Goal: Task Accomplishment & Management: Manage account settings

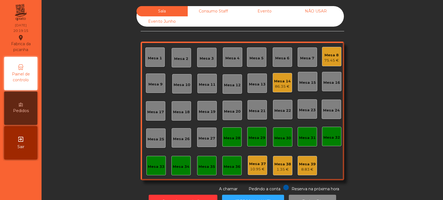
click at [185, 88] on div "Mesa 10" at bounding box center [181, 83] width 19 height 19
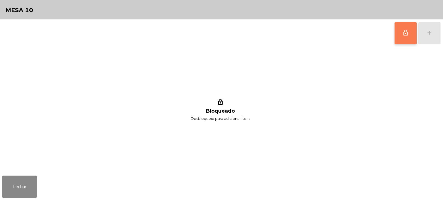
click at [403, 36] on button "lock_outline" at bounding box center [406, 33] width 22 height 22
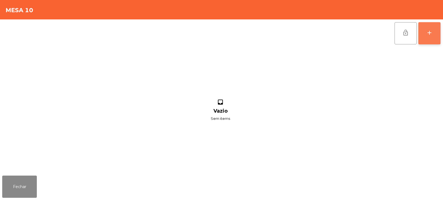
click at [433, 36] on div "add" at bounding box center [429, 32] width 7 height 7
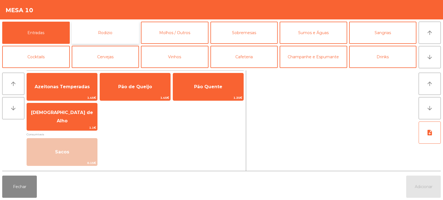
click at [112, 37] on button "Rodizio" at bounding box center [106, 33] width 68 height 22
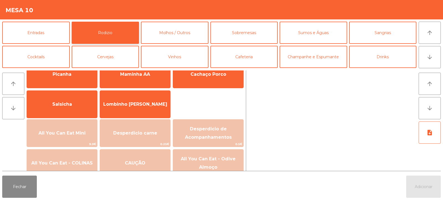
scroll to position [27, 0]
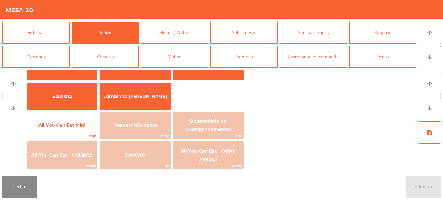
click at [71, 127] on span "All You Can Eat Mini" at bounding box center [62, 124] width 47 height 5
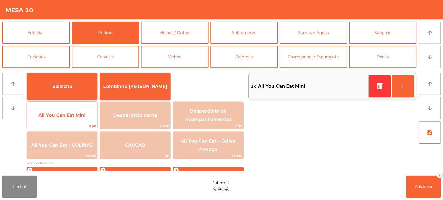
scroll to position [36, 0]
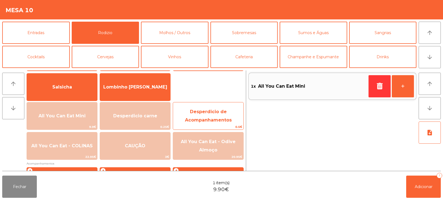
click at [209, 115] on span "Desperdicio de Acompanhamentos" at bounding box center [208, 116] width 70 height 24
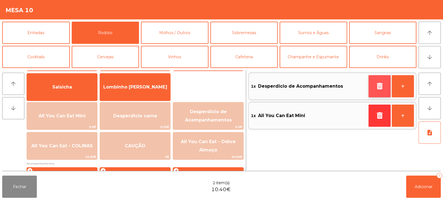
click at [378, 85] on icon "button" at bounding box center [380, 86] width 8 height 7
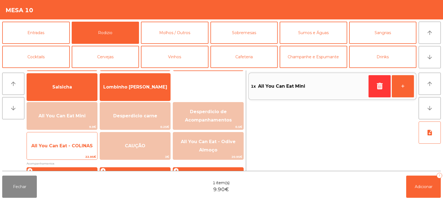
click at [67, 148] on span "All You Can Eat - COLINAS" at bounding box center [62, 145] width 70 height 15
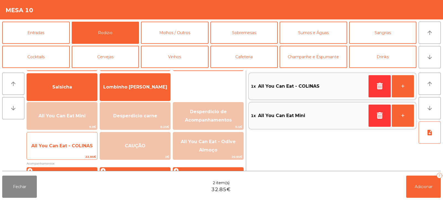
click at [71, 148] on span "All You Can Eat - COLINAS" at bounding box center [62, 145] width 62 height 5
click at [69, 149] on span "All You Can Eat - COLINAS" at bounding box center [62, 145] width 70 height 15
click at [67, 145] on span "All You Can Eat - COLINAS" at bounding box center [62, 145] width 62 height 5
click at [68, 140] on span "All You Can Eat - COLINAS" at bounding box center [62, 145] width 70 height 15
click at [69, 144] on span "All You Can Eat - COLINAS" at bounding box center [62, 145] width 62 height 5
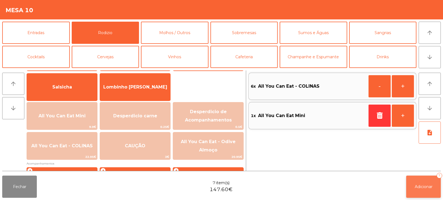
click at [412, 196] on button "Adicionar 7" at bounding box center [423, 186] width 35 height 22
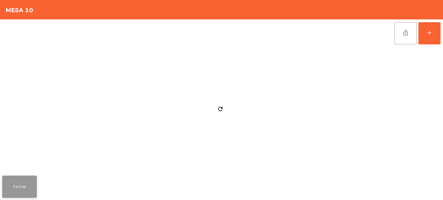
click at [21, 183] on button "Fechar" at bounding box center [19, 186] width 35 height 22
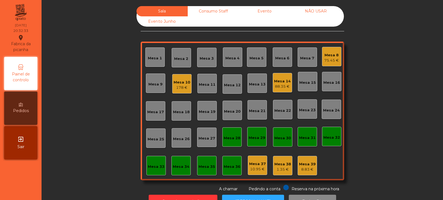
click at [254, 59] on div "Mesa 5" at bounding box center [257, 58] width 14 height 6
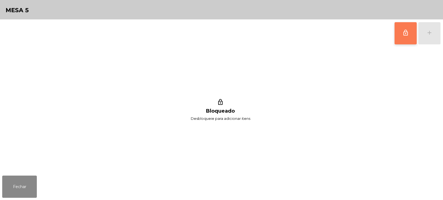
click at [407, 29] on span "lock_outline" at bounding box center [406, 32] width 7 height 7
click at [430, 27] on div "lock_outline add" at bounding box center [418, 33] width 47 height 28
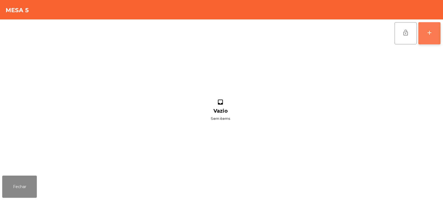
click at [424, 38] on button "add" at bounding box center [430, 33] width 22 height 22
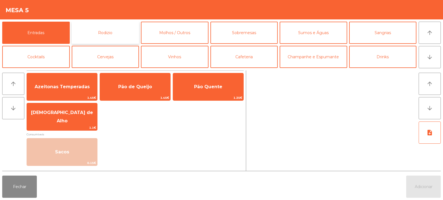
click at [114, 29] on button "Rodizio" at bounding box center [106, 33] width 68 height 22
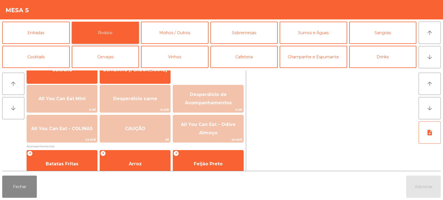
scroll to position [53, 0]
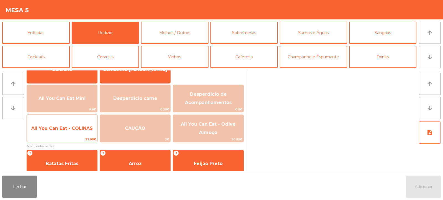
click at [58, 132] on span "All You Can Eat - COLINAS" at bounding box center [62, 128] width 70 height 15
click at [62, 131] on span "All You Can Eat - COLINAS" at bounding box center [62, 128] width 62 height 5
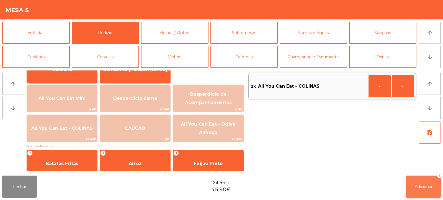
click at [423, 190] on button "Adicionar 2" at bounding box center [423, 186] width 35 height 22
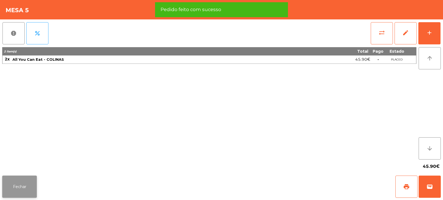
click at [23, 183] on button "Fechar" at bounding box center [19, 186] width 35 height 22
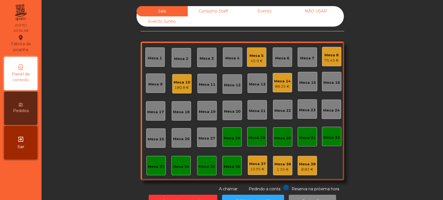
click at [206, 57] on div "Mesa 3" at bounding box center [207, 59] width 14 height 6
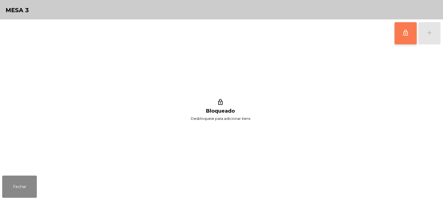
click at [402, 32] on button "lock_outline" at bounding box center [406, 33] width 22 height 22
click at [436, 27] on div "lock_outline add" at bounding box center [418, 33] width 47 height 28
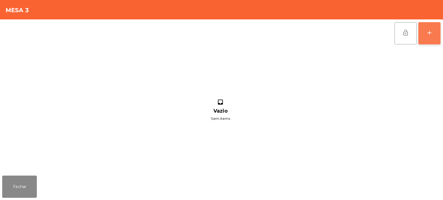
click at [427, 34] on div "add" at bounding box center [429, 32] width 7 height 7
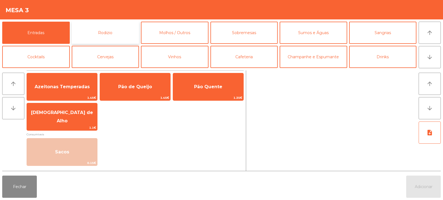
click at [108, 37] on button "Rodizio" at bounding box center [106, 33] width 68 height 22
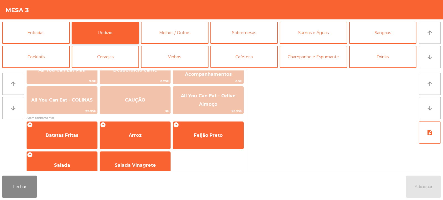
scroll to position [81, 0]
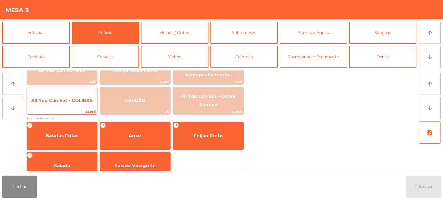
click at [60, 109] on span "22.95€" at bounding box center [62, 111] width 70 height 5
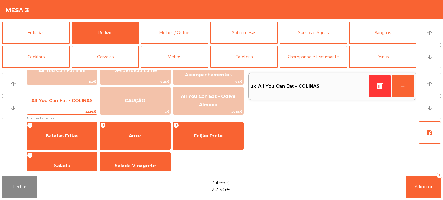
click at [59, 109] on div "All You Can Eat - COLINAS 22.95€" at bounding box center [62, 101] width 71 height 28
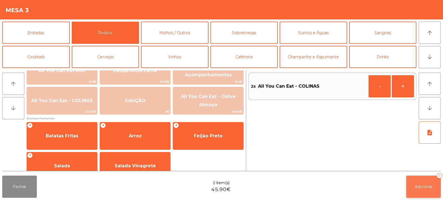
click at [421, 196] on button "Adicionar 2" at bounding box center [423, 186] width 35 height 22
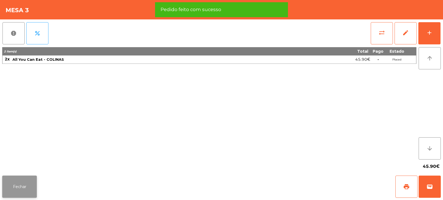
click at [18, 190] on button "Fechar" at bounding box center [19, 186] width 35 height 22
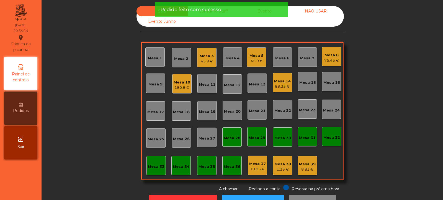
click at [339, 51] on div "Mesa 8 75.45 €" at bounding box center [331, 56] width 19 height 19
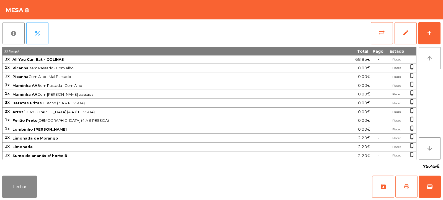
click at [401, 178] on button "print" at bounding box center [407, 186] width 22 height 22
click at [428, 185] on span "wallet" at bounding box center [430, 186] width 7 height 7
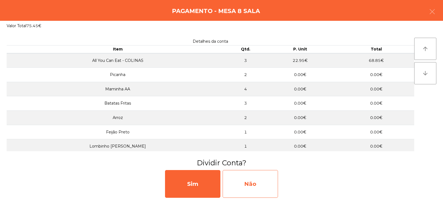
click at [256, 181] on div "Não" at bounding box center [250, 184] width 55 height 28
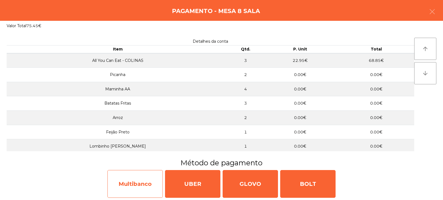
click at [127, 183] on div "Multibanco" at bounding box center [135, 184] width 55 height 28
select select "**"
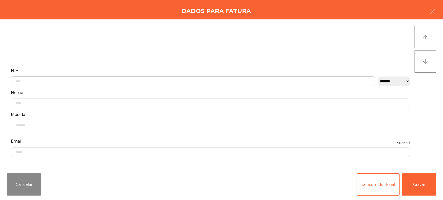
click at [165, 80] on input "text" at bounding box center [193, 81] width 365 height 10
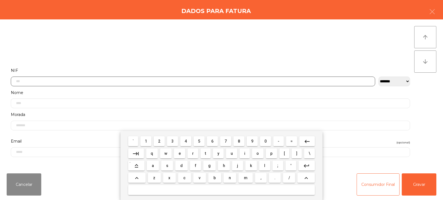
scroll to position [40, 0]
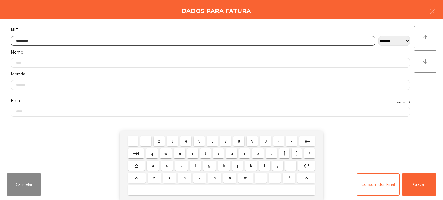
type input "*********"
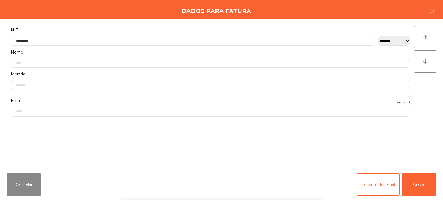
click at [426, 93] on div "arrow_upward arrow_downward" at bounding box center [426, 94] width 22 height 136
click at [416, 186] on button "Gravar" at bounding box center [419, 184] width 35 height 22
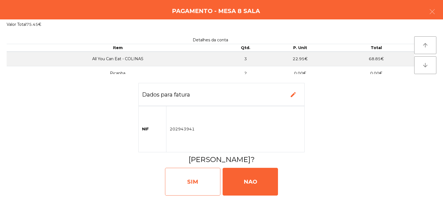
click at [191, 184] on div "SIM" at bounding box center [192, 182] width 55 height 28
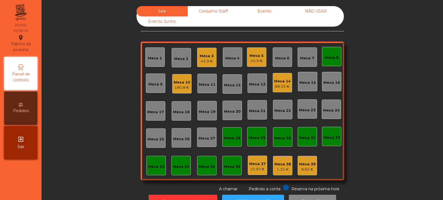
click at [333, 56] on div "Mesa 8" at bounding box center [332, 58] width 14 height 6
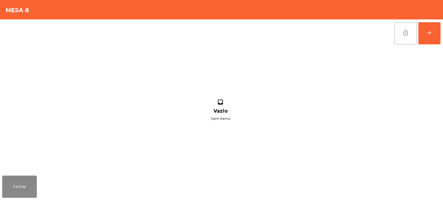
click at [406, 31] on span "lock_open" at bounding box center [406, 32] width 7 height 7
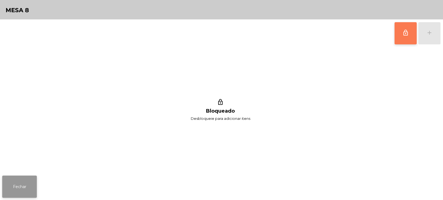
click at [37, 183] on button "Fechar" at bounding box center [19, 186] width 35 height 22
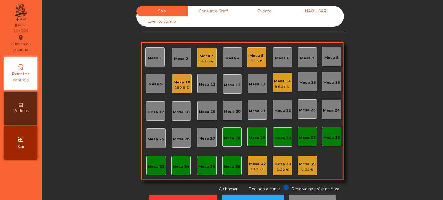
click at [199, 162] on div "Mesa 35" at bounding box center [207, 166] width 17 height 8
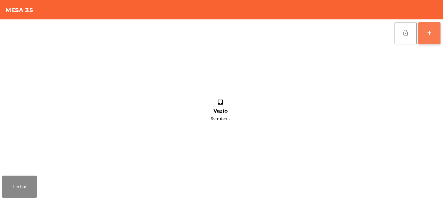
click at [428, 34] on div "add" at bounding box center [429, 32] width 7 height 7
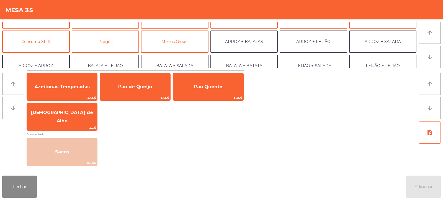
scroll to position [40, 0]
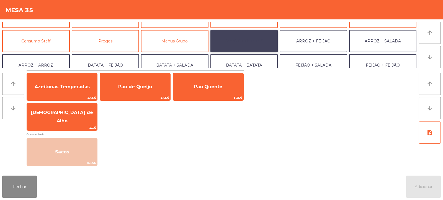
click at [247, 41] on button "ARROZ + BATATAS" at bounding box center [245, 41] width 68 height 22
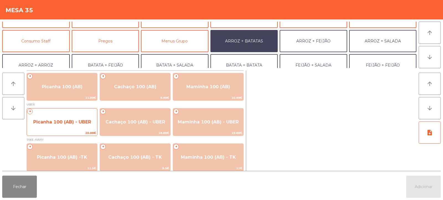
click at [60, 120] on span "Picanha 100 (AB) - UBER" at bounding box center [62, 121] width 58 height 5
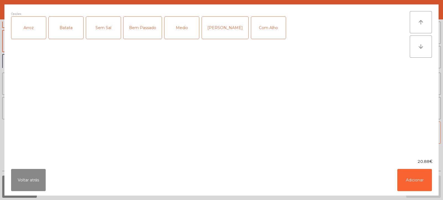
click at [27, 32] on div "Arroz" at bounding box center [28, 28] width 35 height 22
click at [70, 32] on div "Batata" at bounding box center [66, 28] width 35 height 22
click at [179, 27] on div "Medio" at bounding box center [182, 28] width 35 height 22
click at [254, 29] on div "Com Alho" at bounding box center [268, 28] width 35 height 22
click at [413, 182] on button "Adicionar" at bounding box center [415, 180] width 35 height 22
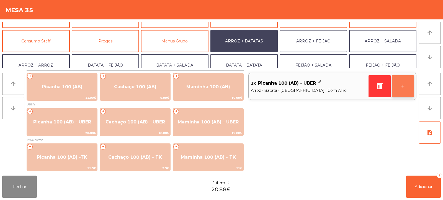
click at [406, 89] on button "+" at bounding box center [403, 86] width 22 height 22
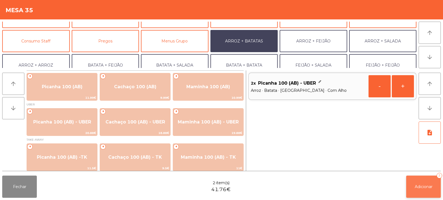
click at [424, 187] on span "Adicionar" at bounding box center [424, 186] width 18 height 5
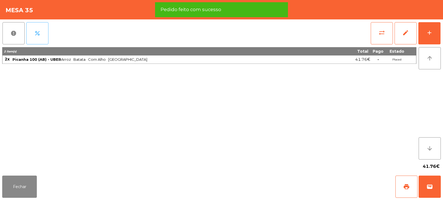
click at [37, 39] on button "percent" at bounding box center [37, 33] width 22 height 22
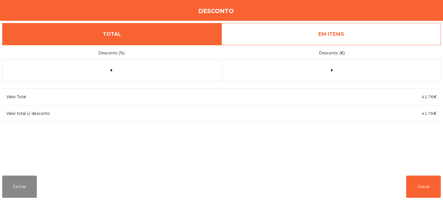
click at [342, 30] on link "EM ITEMS" at bounding box center [331, 34] width 219 height 22
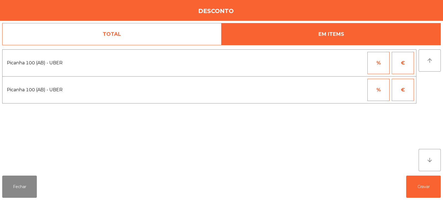
click at [380, 62] on button "%" at bounding box center [379, 63] width 22 height 22
click at [347, 61] on input "*" at bounding box center [352, 63] width 28 height 22
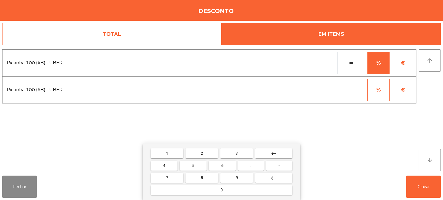
type input "***"
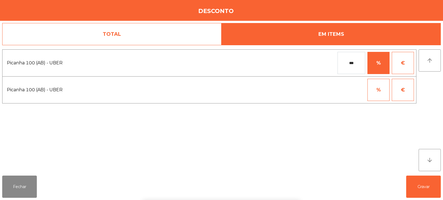
click at [424, 93] on div "arrow_upward arrow_downward" at bounding box center [430, 110] width 22 height 122
click at [421, 188] on button "Gravar" at bounding box center [423, 186] width 35 height 22
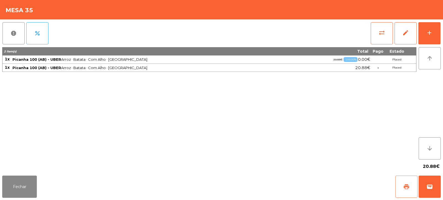
click at [412, 184] on button "print" at bounding box center [407, 186] width 22 height 22
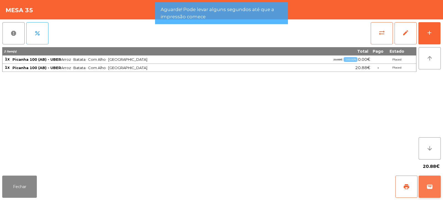
click at [431, 185] on span "wallet" at bounding box center [430, 186] width 7 height 7
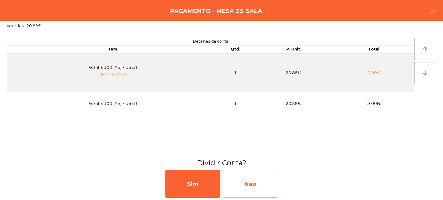
click at [252, 187] on div "Não" at bounding box center [250, 184] width 55 height 28
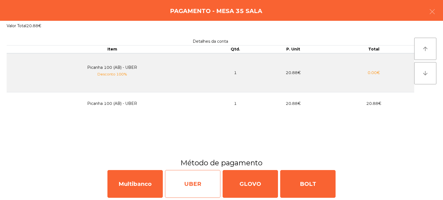
click at [196, 188] on div "UBER" at bounding box center [192, 184] width 55 height 28
select select "**"
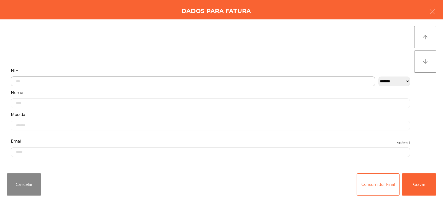
click at [201, 79] on input "text" at bounding box center [193, 81] width 365 height 10
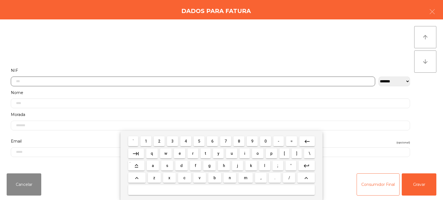
scroll to position [40, 0]
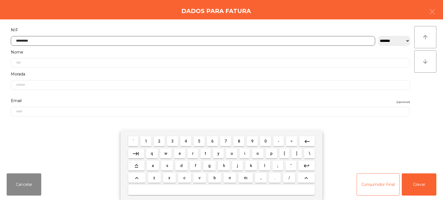
type input "*********"
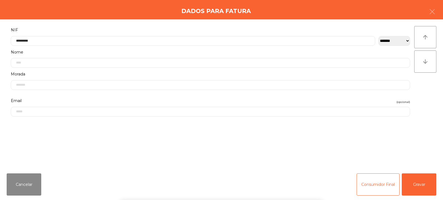
click at [422, 95] on div "arrow_upward arrow_downward" at bounding box center [426, 94] width 22 height 136
click at [420, 184] on button "Gravar" at bounding box center [419, 184] width 35 height 22
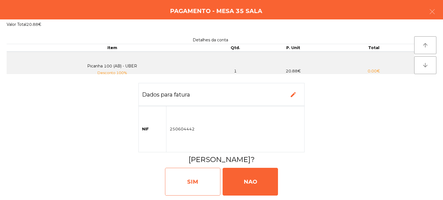
click at [192, 183] on div "SIM" at bounding box center [192, 182] width 55 height 28
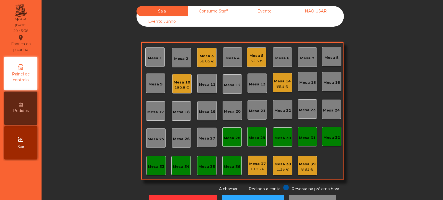
scroll to position [19, 0]
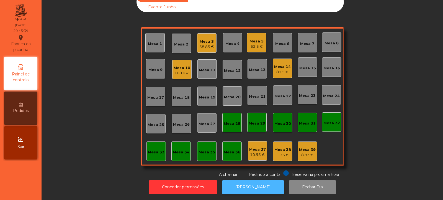
click at [244, 182] on button "[PERSON_NAME]" at bounding box center [253, 187] width 62 height 14
click at [278, 69] on div "89.5 €" at bounding box center [282, 72] width 17 height 6
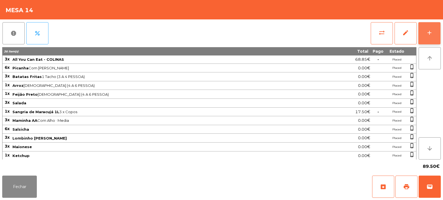
click at [433, 36] on button "add" at bounding box center [430, 33] width 22 height 22
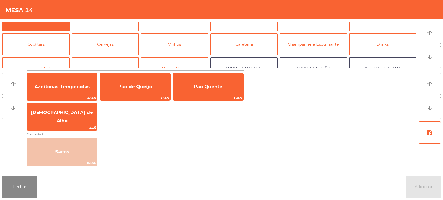
scroll to position [0, 0]
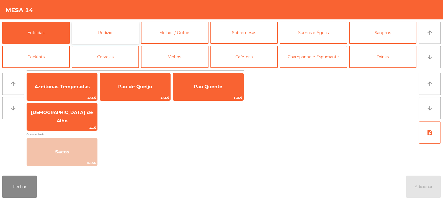
click at [126, 32] on button "Rodizio" at bounding box center [106, 33] width 68 height 22
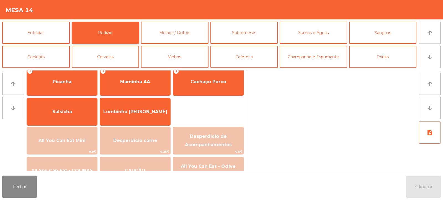
scroll to position [16, 0]
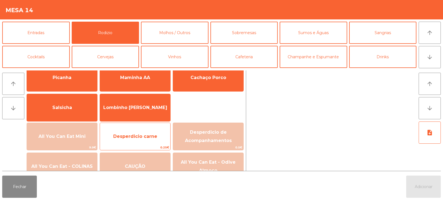
click at [147, 141] on span "Desperdicio carne" at bounding box center [135, 136] width 70 height 15
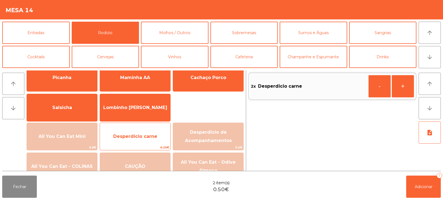
click at [142, 144] on span "Desperdicio carne" at bounding box center [135, 136] width 70 height 15
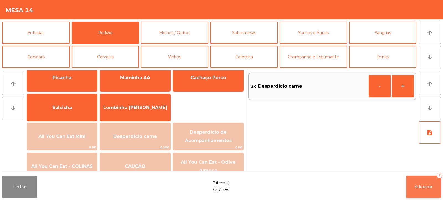
click at [415, 186] on span "Adicionar" at bounding box center [424, 186] width 18 height 5
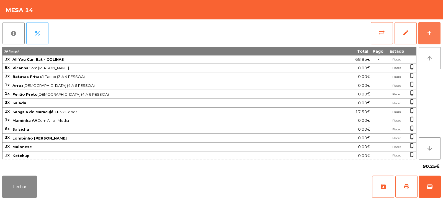
scroll to position [27, 0]
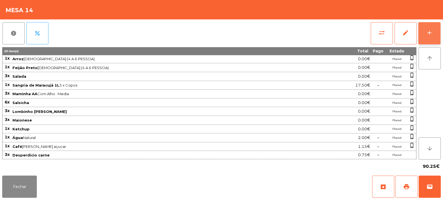
click at [435, 32] on button "add" at bounding box center [430, 33] width 22 height 22
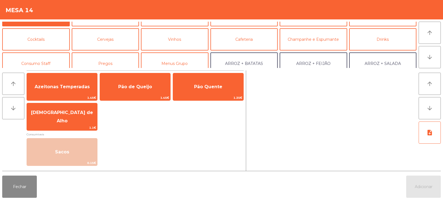
scroll to position [0, 0]
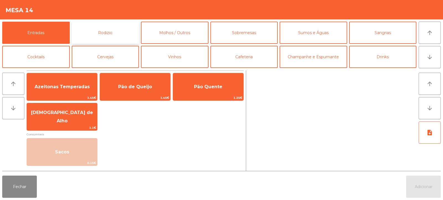
click at [108, 34] on button "Rodizio" at bounding box center [106, 33] width 68 height 22
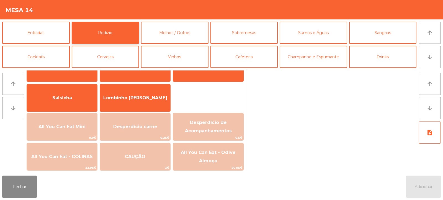
scroll to position [24, 0]
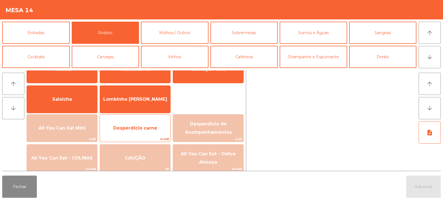
click at [148, 127] on span "Desperdicio carne" at bounding box center [135, 127] width 44 height 5
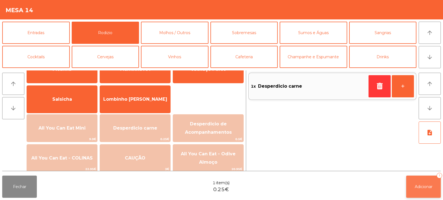
click at [416, 192] on button "Adicionar 1" at bounding box center [423, 186] width 35 height 22
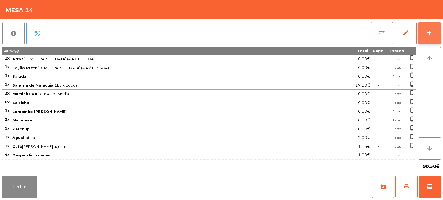
click at [431, 35] on div "add" at bounding box center [429, 32] width 7 height 7
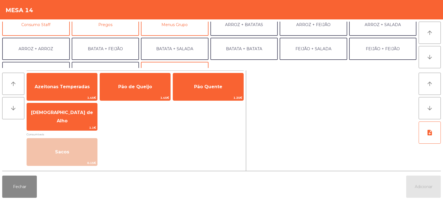
scroll to position [72, 0]
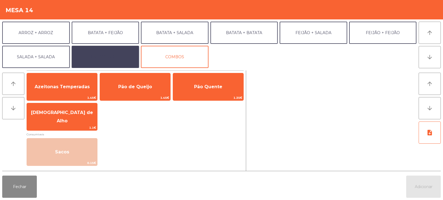
click at [122, 57] on button "EXTRAS UBER" at bounding box center [106, 57] width 68 height 22
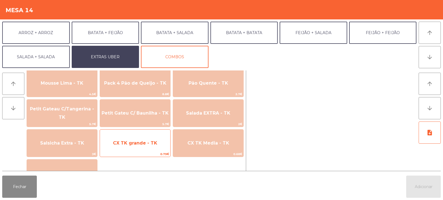
click at [103, 151] on span "0.79€" at bounding box center [135, 153] width 70 height 5
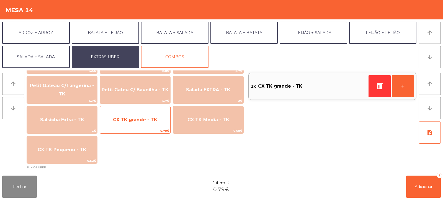
scroll to position [369, 0]
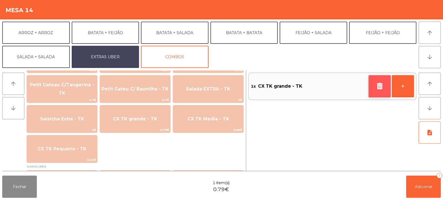
click at [374, 87] on button "button" at bounding box center [380, 86] width 22 height 22
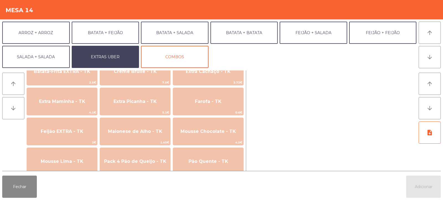
scroll to position [265, 0]
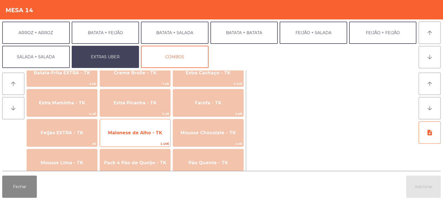
click at [144, 137] on span "Maionese de Alho - TK" at bounding box center [135, 132] width 70 height 15
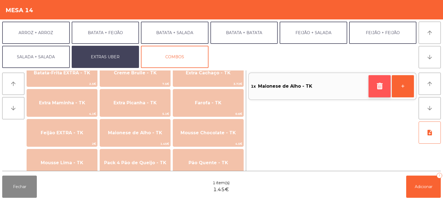
click at [385, 86] on button "button" at bounding box center [380, 86] width 22 height 22
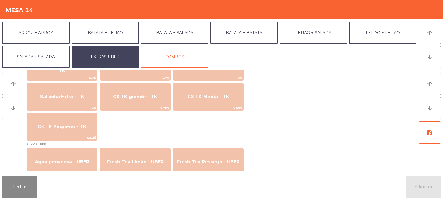
scroll to position [392, 0]
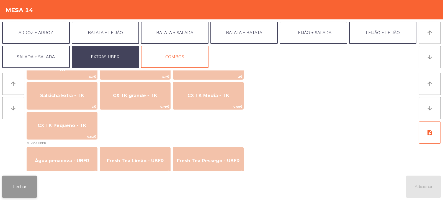
click at [27, 192] on button "Fechar" at bounding box center [19, 186] width 35 height 22
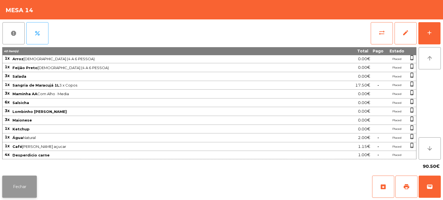
click at [17, 187] on button "Fechar" at bounding box center [19, 186] width 35 height 22
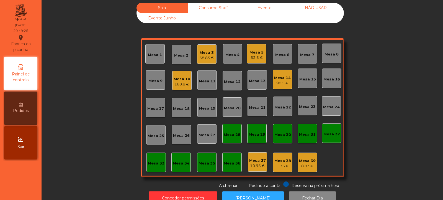
scroll to position [0, 0]
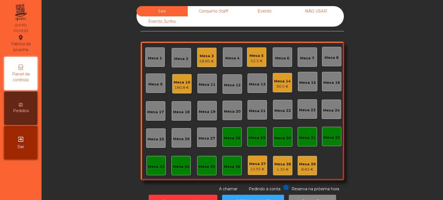
click at [309, 62] on div "Mesa 7" at bounding box center [307, 56] width 19 height 19
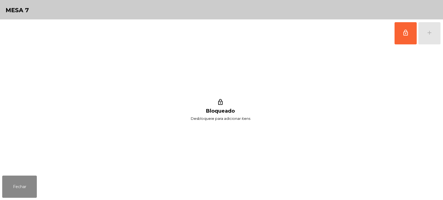
click at [429, 31] on div "lock_outline add" at bounding box center [418, 33] width 47 height 28
click at [403, 34] on span "lock_outline" at bounding box center [406, 32] width 7 height 7
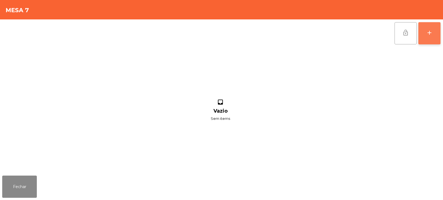
click at [430, 35] on div "add" at bounding box center [429, 32] width 7 height 7
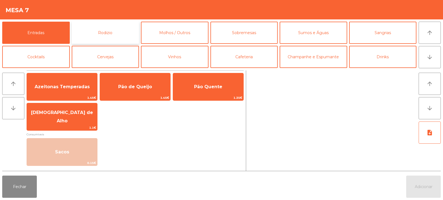
click at [123, 29] on button "Rodizio" at bounding box center [106, 33] width 68 height 22
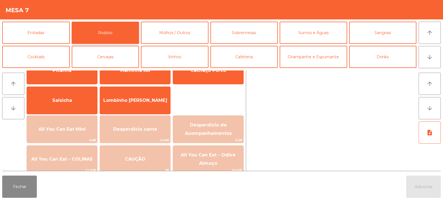
scroll to position [59, 0]
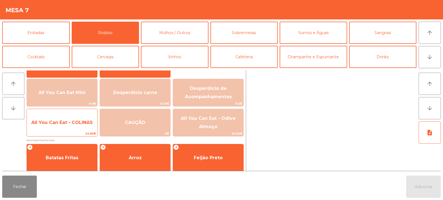
click at [68, 128] on span "All You Can Eat - COLINAS" at bounding box center [62, 122] width 70 height 15
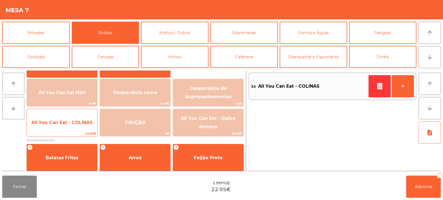
click at [64, 127] on span "All You Can Eat - COLINAS" at bounding box center [62, 122] width 70 height 15
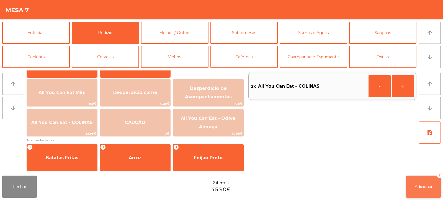
click at [418, 191] on button "Adicionar 2" at bounding box center [423, 186] width 35 height 22
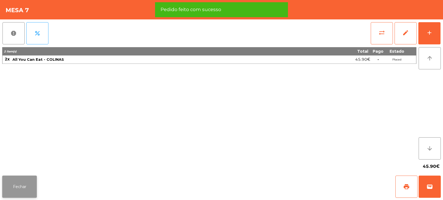
click at [19, 192] on button "Fechar" at bounding box center [19, 186] width 35 height 22
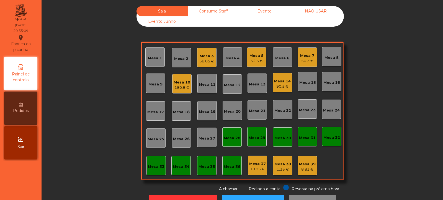
click at [284, 90] on div "Mesa 14 90.5 €" at bounding box center [282, 82] width 19 height 19
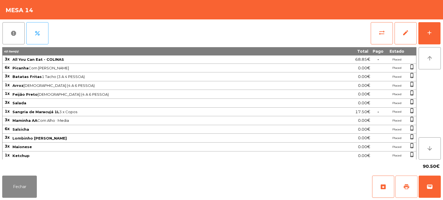
click at [406, 192] on button "print" at bounding box center [407, 186] width 22 height 22
click at [380, 33] on span "sync_alt" at bounding box center [382, 32] width 7 height 7
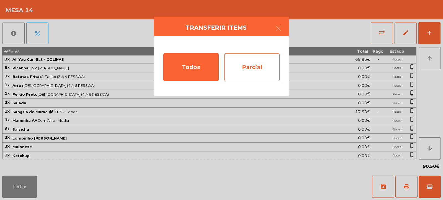
click at [268, 71] on div "Parcial" at bounding box center [251, 67] width 55 height 28
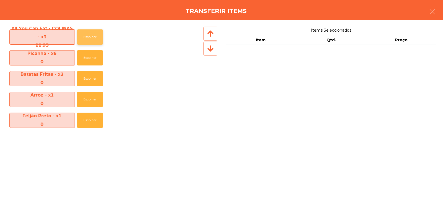
click at [78, 33] on button "Escolher" at bounding box center [89, 36] width 25 height 15
click at [84, 37] on button "Escolher" at bounding box center [89, 36] width 25 height 15
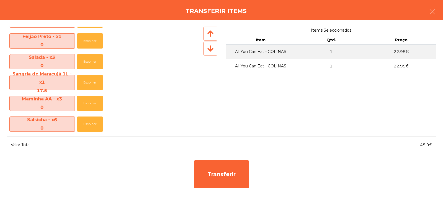
scroll to position [89, 0]
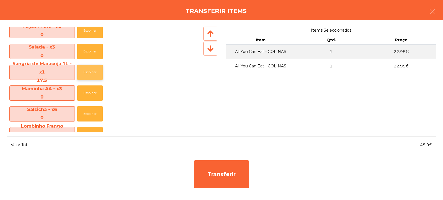
click at [93, 72] on button "Escolher" at bounding box center [89, 72] width 25 height 15
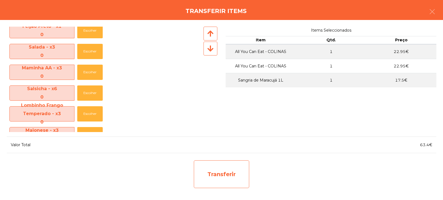
click at [212, 170] on div "Transferir" at bounding box center [221, 174] width 55 height 28
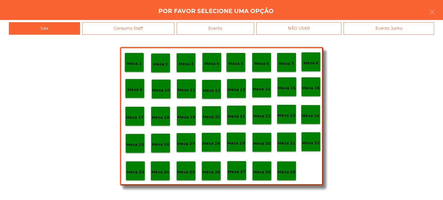
click at [139, 169] on p "Mesa 33" at bounding box center [136, 172] width 18 height 6
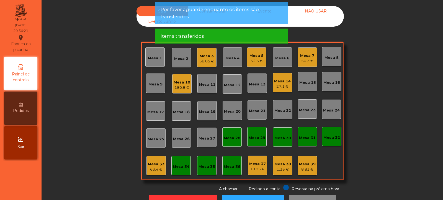
click at [156, 168] on div "63.4 €" at bounding box center [156, 170] width 17 height 6
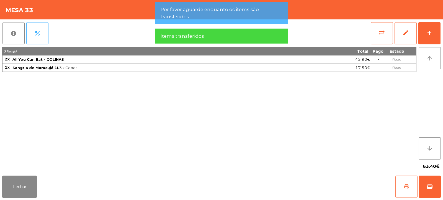
click at [408, 188] on span "print" at bounding box center [406, 186] width 7 height 7
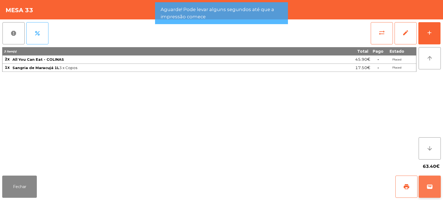
click at [432, 189] on span "wallet" at bounding box center [430, 186] width 7 height 7
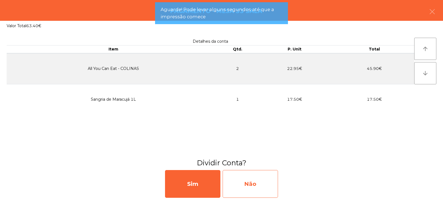
click at [248, 183] on div "Não" at bounding box center [250, 184] width 55 height 28
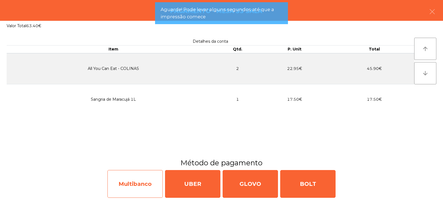
click at [137, 183] on div "Multibanco" at bounding box center [135, 184] width 55 height 28
select select "**"
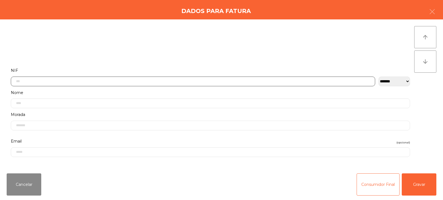
click at [117, 80] on input "text" at bounding box center [193, 81] width 365 height 10
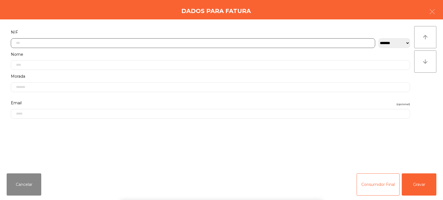
scroll to position [40, 0]
click at [419, 14] on div "Dados para Fatura" at bounding box center [221, 9] width 443 height 19
click at [435, 13] on icon "button" at bounding box center [432, 11] width 7 height 7
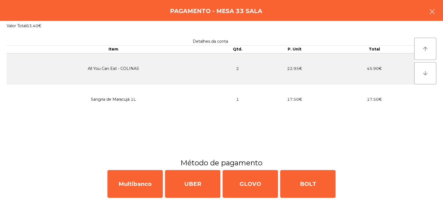
click at [434, 13] on icon "button" at bounding box center [432, 11] width 7 height 7
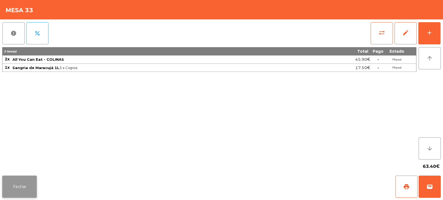
click at [27, 186] on button "Fechar" at bounding box center [19, 186] width 35 height 22
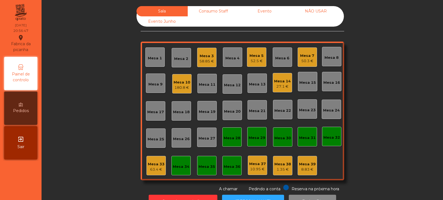
click at [280, 86] on div "27.1 €" at bounding box center [282, 87] width 17 height 6
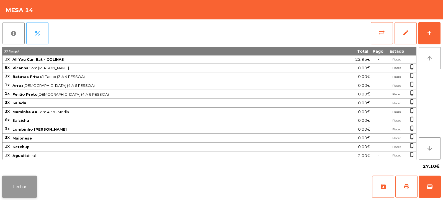
click at [24, 186] on button "Fechar" at bounding box center [19, 186] width 35 height 22
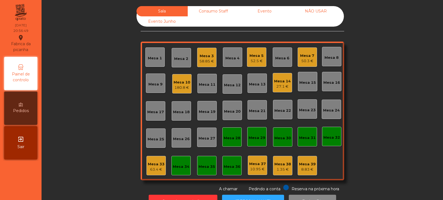
click at [184, 81] on div "Mesa 10" at bounding box center [182, 83] width 17 height 6
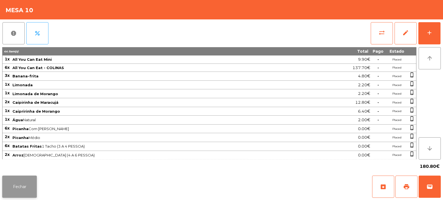
click at [26, 185] on button "Fechar" at bounding box center [19, 186] width 35 height 22
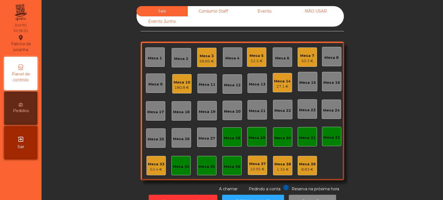
click at [276, 78] on div "Mesa 14 27.1 €" at bounding box center [282, 82] width 17 height 13
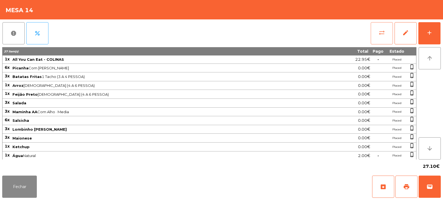
click at [383, 32] on span "sync_alt" at bounding box center [382, 32] width 7 height 7
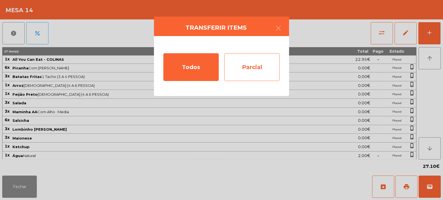
click at [253, 62] on div "Parcial" at bounding box center [251, 67] width 55 height 28
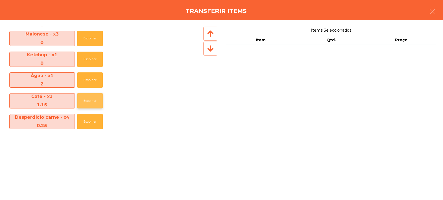
click at [89, 101] on button "Escolher" at bounding box center [89, 100] width 25 height 15
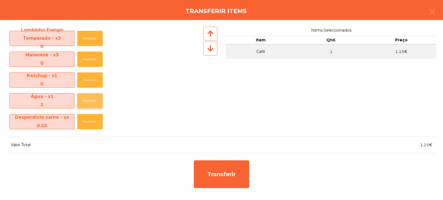
click at [92, 101] on button "Escolher" at bounding box center [89, 100] width 25 height 15
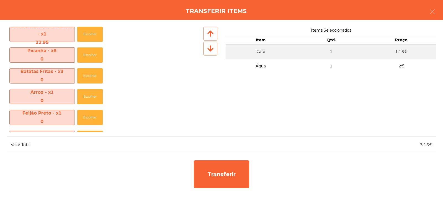
scroll to position [0, 0]
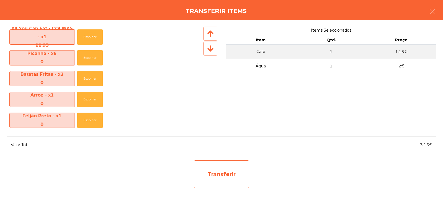
click at [219, 176] on div "Transferir" at bounding box center [221, 174] width 55 height 28
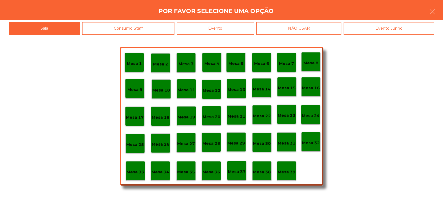
click at [132, 173] on p "Mesa 33" at bounding box center [136, 172] width 18 height 6
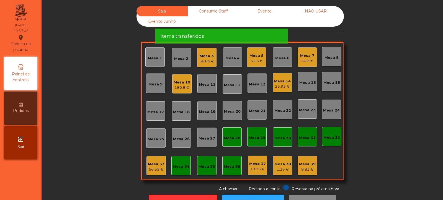
click at [281, 88] on div "23.95 €" at bounding box center [282, 87] width 17 height 6
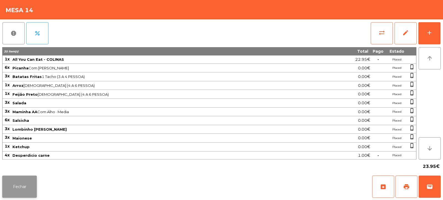
click at [25, 184] on button "Fechar" at bounding box center [19, 186] width 35 height 22
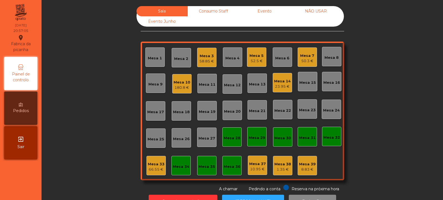
click at [157, 167] on div "66.55 €" at bounding box center [156, 170] width 17 height 6
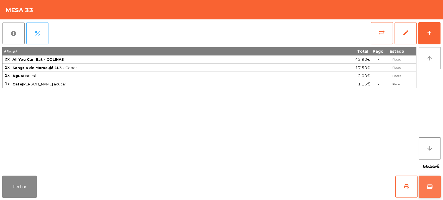
click at [429, 187] on span "wallet" at bounding box center [430, 186] width 7 height 7
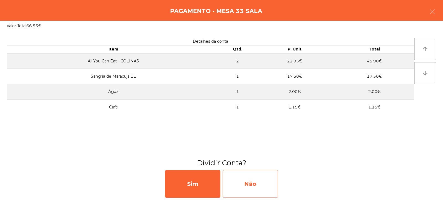
click at [249, 178] on div "Não" at bounding box center [250, 184] width 55 height 28
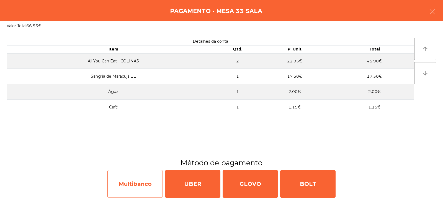
click at [124, 178] on div "Multibanco" at bounding box center [135, 184] width 55 height 28
select select "**"
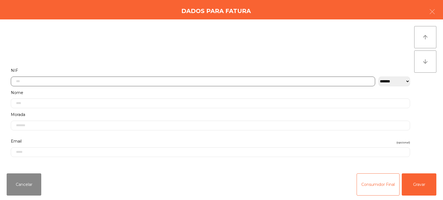
click at [112, 82] on input "text" at bounding box center [193, 81] width 365 height 10
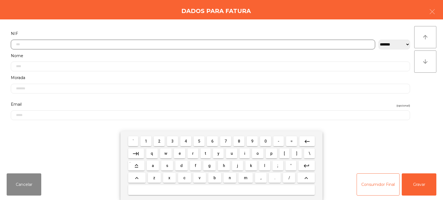
scroll to position [40, 0]
type input "*********"
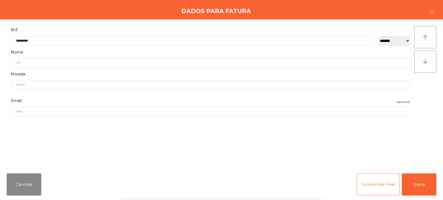
click at [424, 186] on div "` 1 2 3 4 5 6 7 8 9 0 - = keyboard_backspace keyboard_tab q w e r t y u i o p […" at bounding box center [221, 165] width 443 height 69
click at [425, 183] on button "Gravar" at bounding box center [419, 184] width 35 height 22
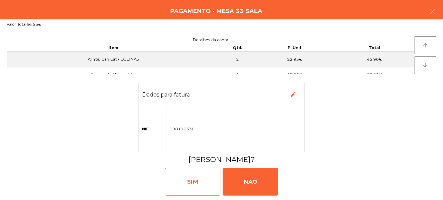
click at [202, 183] on div "SIM" at bounding box center [192, 182] width 55 height 28
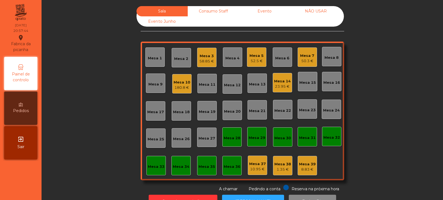
click at [273, 87] on div "Mesa 14 23.95 €" at bounding box center [282, 82] width 19 height 19
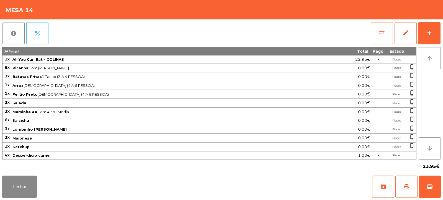
click at [373, 35] on button "sync_alt" at bounding box center [382, 33] width 22 height 22
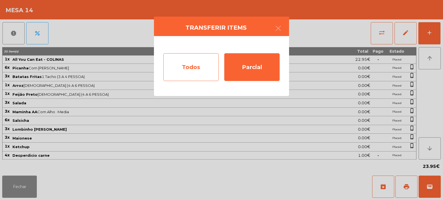
click at [185, 71] on div "Todos" at bounding box center [190, 67] width 55 height 28
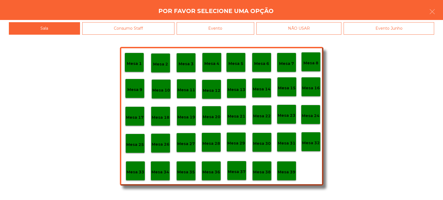
click at [232, 32] on div "Evento" at bounding box center [216, 28] width 78 height 12
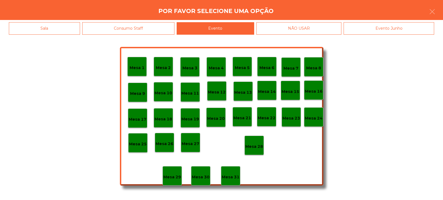
click at [254, 150] on div "Mesa 28" at bounding box center [254, 144] width 19 height 19
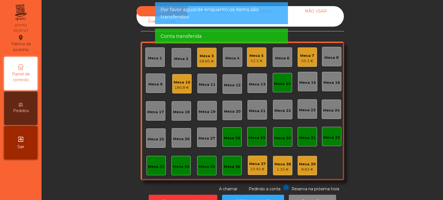
click at [288, 87] on div "Mesa 14" at bounding box center [282, 82] width 19 height 19
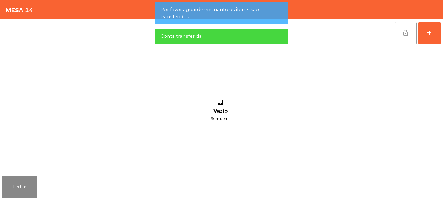
click at [405, 37] on button "lock_open" at bounding box center [406, 33] width 22 height 22
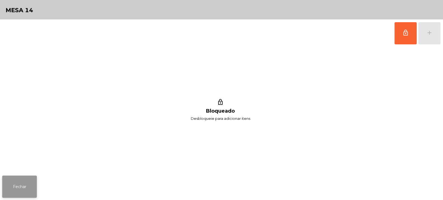
click at [21, 183] on button "Fechar" at bounding box center [19, 186] width 35 height 22
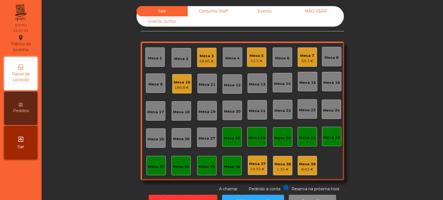
click at [201, 59] on div "58.85 €" at bounding box center [207, 61] width 15 height 6
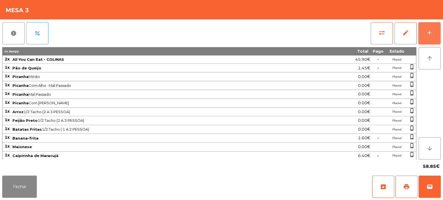
click at [430, 35] on div "add" at bounding box center [429, 32] width 7 height 7
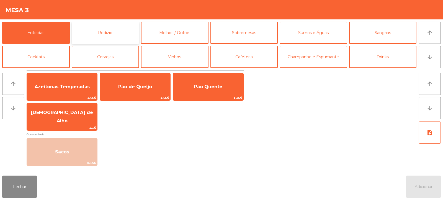
click at [117, 34] on button "Rodizio" at bounding box center [106, 33] width 68 height 22
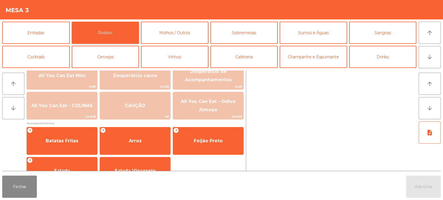
scroll to position [84, 0]
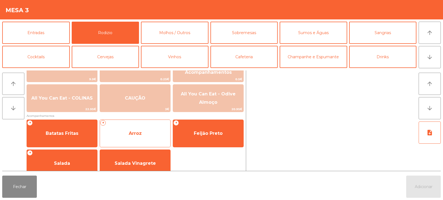
click at [139, 134] on span "Arroz" at bounding box center [135, 133] width 13 height 5
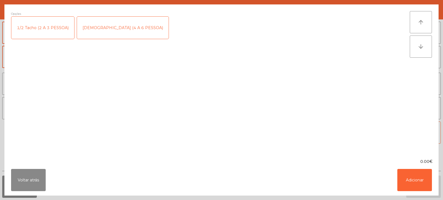
click at [51, 31] on div "1/2 Tacho (2 A 3 PESSOA)" at bounding box center [42, 28] width 63 height 22
click at [413, 178] on button "Adicionar" at bounding box center [415, 180] width 35 height 22
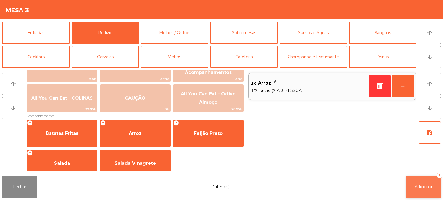
click at [421, 189] on button "Adicionar 1" at bounding box center [423, 186] width 35 height 22
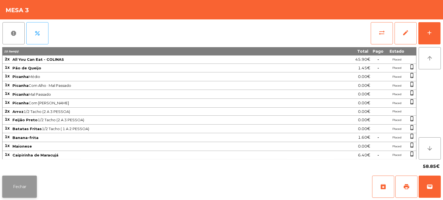
click at [11, 196] on button "Fechar" at bounding box center [19, 186] width 35 height 22
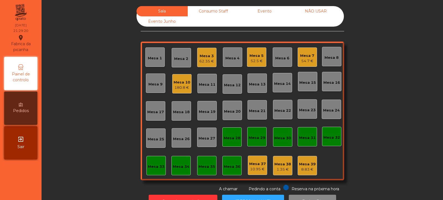
click at [280, 58] on div "Mesa 6" at bounding box center [282, 58] width 14 height 6
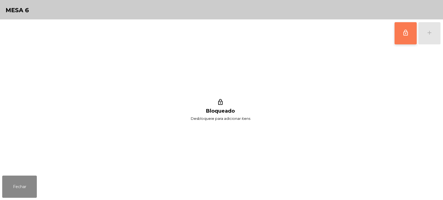
click at [403, 37] on button "lock_outline" at bounding box center [406, 33] width 22 height 22
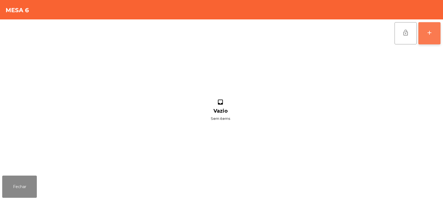
click at [434, 31] on button "add" at bounding box center [430, 33] width 22 height 22
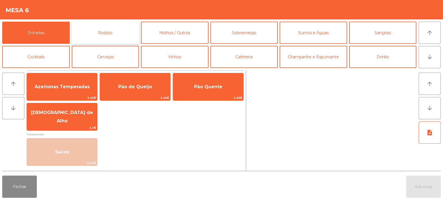
click at [107, 35] on button "Rodizio" at bounding box center [106, 33] width 68 height 22
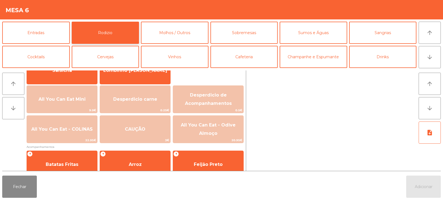
scroll to position [53, 0]
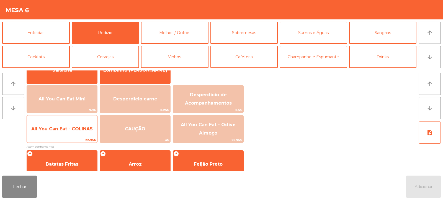
click at [60, 131] on span "All You Can Eat - COLINAS" at bounding box center [62, 128] width 62 height 5
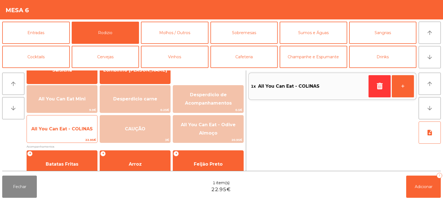
click at [61, 129] on span "All You Can Eat - COLINAS" at bounding box center [62, 128] width 62 height 5
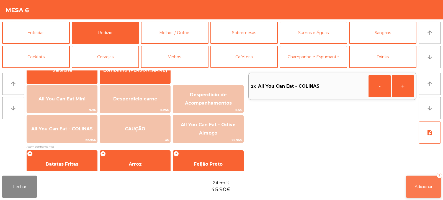
click at [421, 184] on span "Adicionar" at bounding box center [424, 186] width 18 height 5
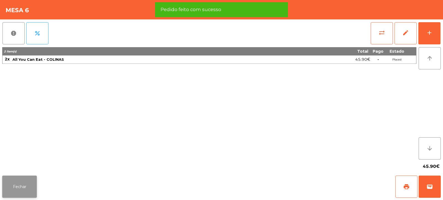
click at [5, 190] on button "Fechar" at bounding box center [19, 186] width 35 height 22
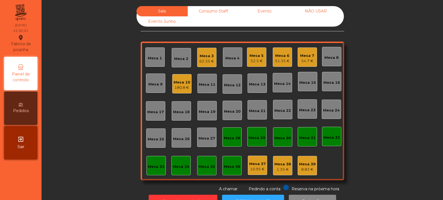
click at [175, 86] on div "180.8 €" at bounding box center [182, 88] width 17 height 6
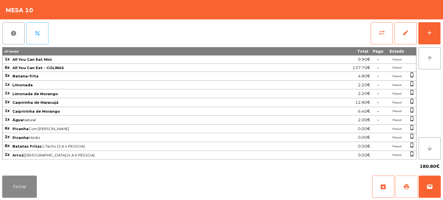
click at [405, 191] on button "print" at bounding box center [407, 186] width 22 height 22
click at [437, 184] on button "wallet" at bounding box center [430, 186] width 22 height 22
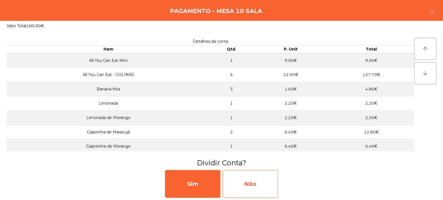
click at [258, 184] on div "Não" at bounding box center [250, 184] width 55 height 28
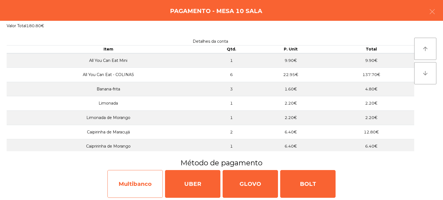
click at [145, 181] on div "Multibanco" at bounding box center [135, 184] width 55 height 28
select select "**"
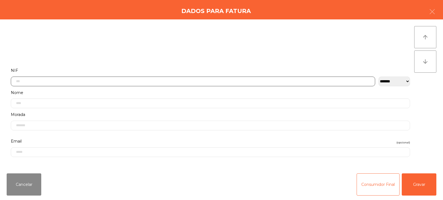
click at [61, 82] on input "text" at bounding box center [193, 81] width 365 height 10
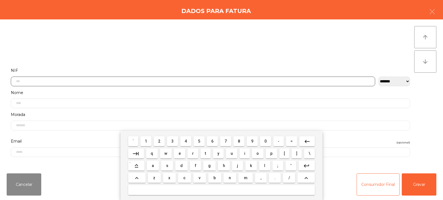
scroll to position [40, 0]
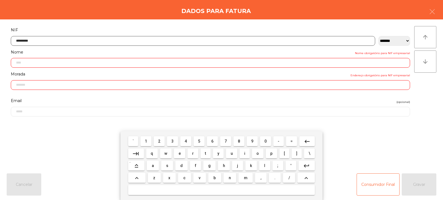
type input "*********"
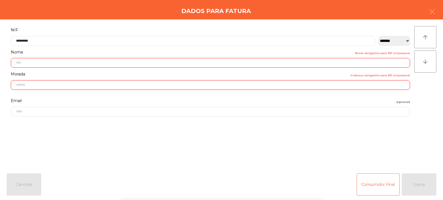
click at [427, 177] on div "` 1 2 3 4 5 6 7 8 9 0 - = keyboard_backspace keyboard_tab q w e r t y u i o p […" at bounding box center [221, 165] width 443 height 69
type input "**********"
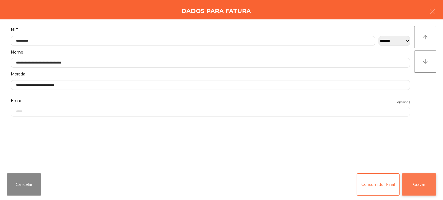
click at [423, 181] on button "Gravar" at bounding box center [419, 184] width 35 height 22
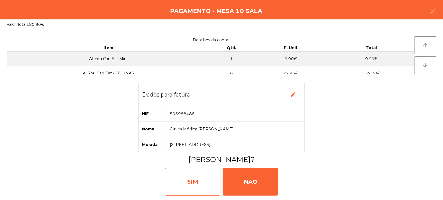
click at [191, 172] on div "SIM" at bounding box center [192, 182] width 55 height 28
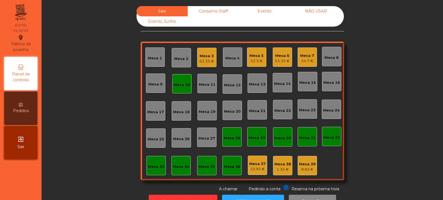
click at [250, 63] on div "52.5 €" at bounding box center [257, 61] width 14 height 6
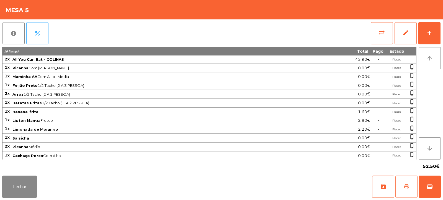
click at [407, 188] on span "print" at bounding box center [406, 186] width 7 height 7
click at [383, 24] on button "sync_alt" at bounding box center [382, 33] width 22 height 22
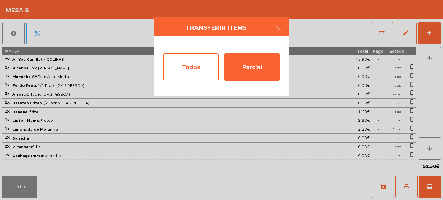
click at [186, 72] on div "Todos" at bounding box center [190, 67] width 55 height 28
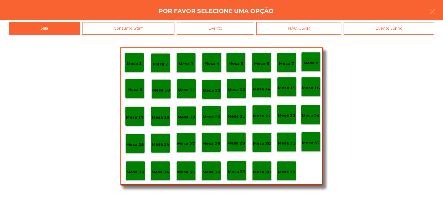
click at [219, 30] on div "Evento" at bounding box center [216, 28] width 78 height 12
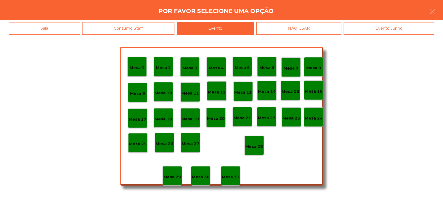
click at [250, 139] on div "Mesa 28" at bounding box center [254, 144] width 19 height 19
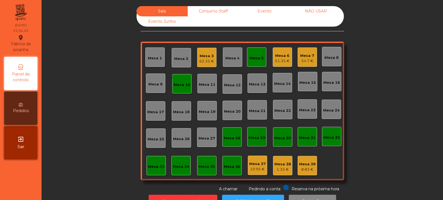
click at [176, 89] on div "monetization_on done Mesa 10" at bounding box center [181, 83] width 19 height 19
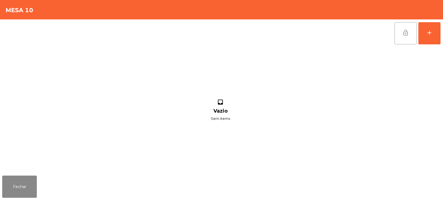
click at [400, 43] on button "lock_open" at bounding box center [406, 33] width 22 height 22
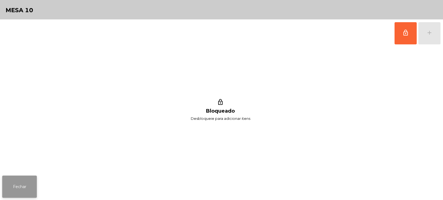
click at [29, 188] on button "Fechar" at bounding box center [19, 186] width 35 height 22
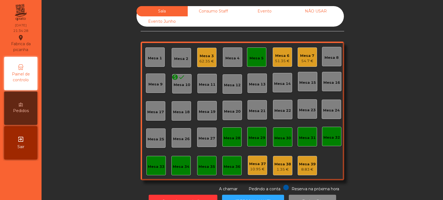
click at [264, 56] on div "Mesa 5" at bounding box center [256, 56] width 19 height 19
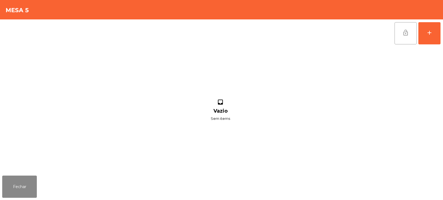
click at [404, 30] on span "lock_open" at bounding box center [406, 32] width 7 height 7
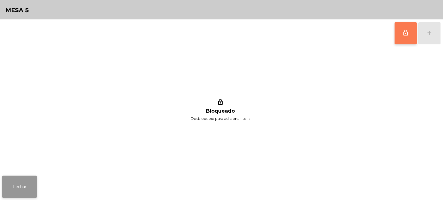
click at [12, 188] on button "Fechar" at bounding box center [19, 186] width 35 height 22
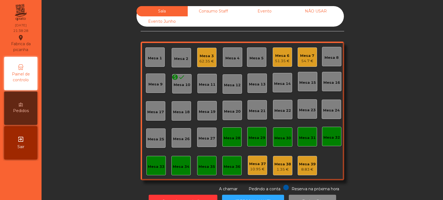
click at [206, 62] on div "62.35 €" at bounding box center [207, 61] width 15 height 6
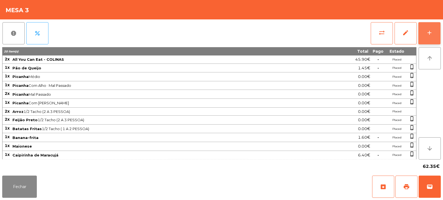
click at [428, 30] on div "add" at bounding box center [429, 32] width 7 height 7
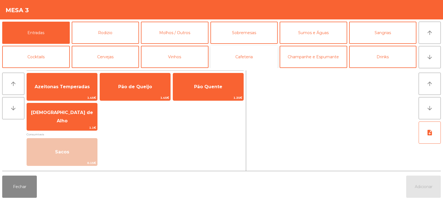
click at [247, 60] on button "Cafeteria" at bounding box center [245, 57] width 68 height 22
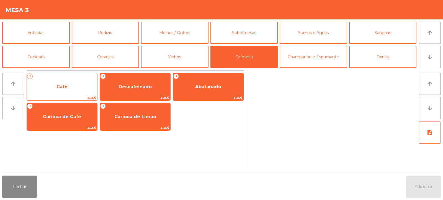
click at [70, 91] on span "Café" at bounding box center [62, 86] width 70 height 15
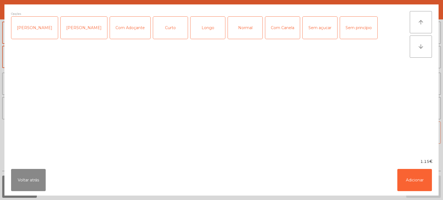
click at [237, 31] on div "Normal" at bounding box center [245, 28] width 35 height 22
click at [414, 182] on button "Adicionar" at bounding box center [415, 180] width 35 height 22
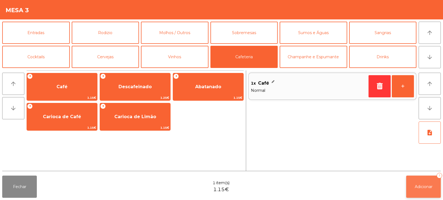
click at [423, 190] on button "Adicionar 1" at bounding box center [423, 186] width 35 height 22
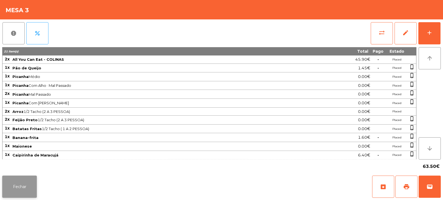
click at [19, 183] on button "Fechar" at bounding box center [19, 186] width 35 height 22
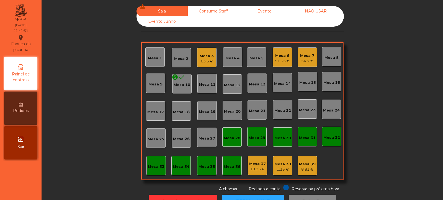
click at [302, 65] on div "Mesa 7 54.7 €" at bounding box center [307, 56] width 19 height 19
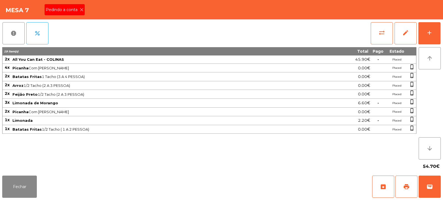
click at [76, 8] on span "Pedindo a conta" at bounding box center [63, 10] width 34 height 6
click at [400, 186] on button "print" at bounding box center [407, 186] width 22 height 22
click at [405, 189] on span "print" at bounding box center [406, 186] width 7 height 7
click at [435, 191] on button "wallet" at bounding box center [430, 186] width 22 height 22
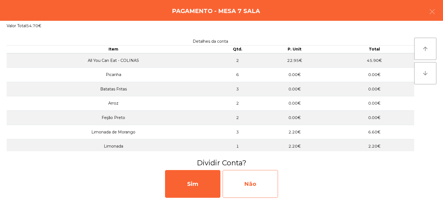
click at [256, 183] on div "Não" at bounding box center [250, 184] width 55 height 28
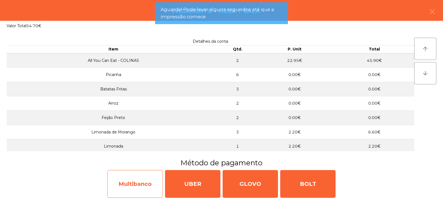
click at [129, 186] on div "Multibanco" at bounding box center [135, 184] width 55 height 28
select select "**"
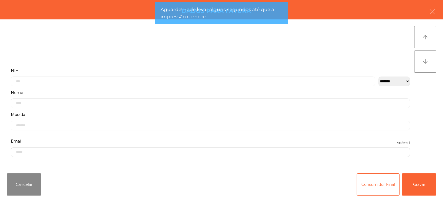
click at [135, 90] on label "Nome" at bounding box center [211, 92] width 400 height 7
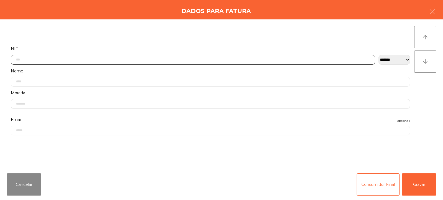
click at [127, 58] on input "text" at bounding box center [193, 60] width 365 height 10
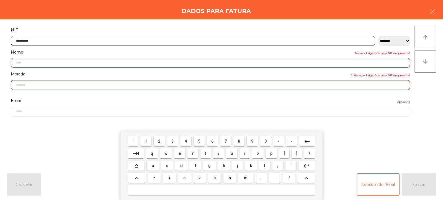
type input "*********"
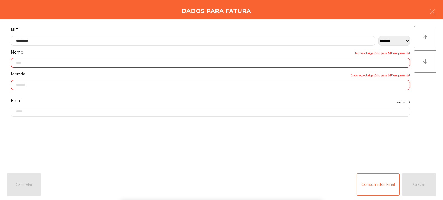
click at [427, 183] on div "` 1 2 3 4 5 6 7 8 9 0 - = keyboard_backspace keyboard_tab q w e r t y u i o p […" at bounding box center [221, 165] width 443 height 69
type input "**********"
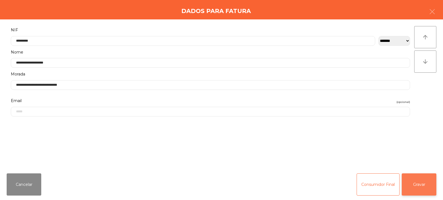
click at [426, 178] on button "Gravar" at bounding box center [419, 184] width 35 height 22
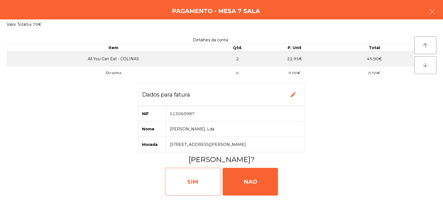
click at [187, 184] on div "SIM" at bounding box center [192, 182] width 55 height 28
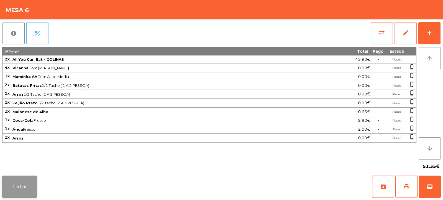
click at [27, 186] on button "Fechar" at bounding box center [19, 186] width 35 height 22
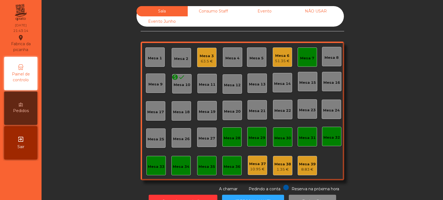
click at [200, 58] on div "63.5 €" at bounding box center [207, 61] width 14 height 6
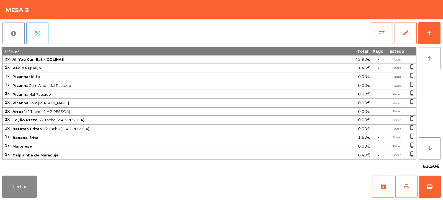
click at [405, 186] on span "print" at bounding box center [406, 186] width 7 height 7
click at [21, 177] on button "Fechar" at bounding box center [19, 186] width 35 height 22
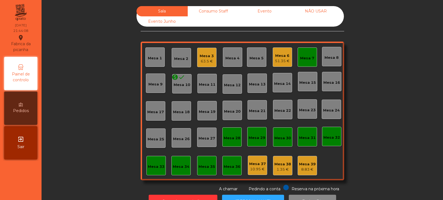
scroll to position [19, 0]
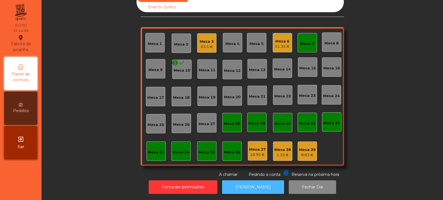
click at [243, 187] on button "[PERSON_NAME]" at bounding box center [253, 187] width 62 height 14
click at [201, 47] on div "Mesa 3 63.5 €" at bounding box center [206, 42] width 19 height 19
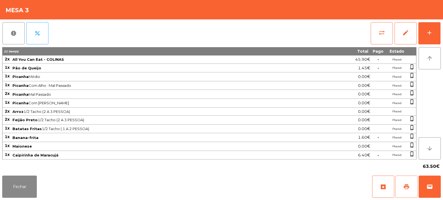
click at [407, 185] on span "print" at bounding box center [406, 186] width 7 height 7
click at [373, 37] on button "sync_alt" at bounding box center [382, 33] width 22 height 22
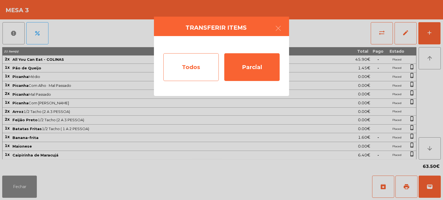
click at [182, 71] on div "Todos" at bounding box center [190, 67] width 55 height 28
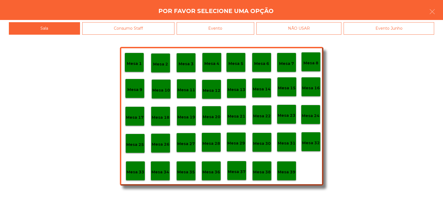
click at [219, 30] on div "Evento" at bounding box center [216, 28] width 78 height 12
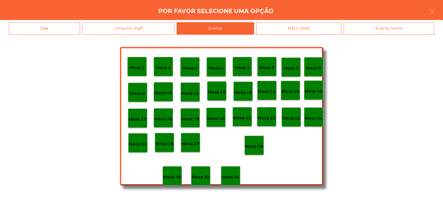
click at [257, 145] on p "Mesa 28" at bounding box center [254, 146] width 18 height 6
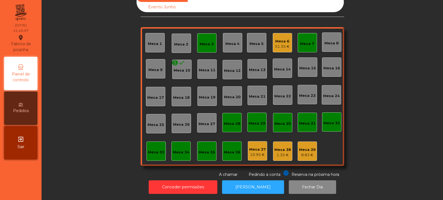
click at [201, 41] on div "Mesa 3" at bounding box center [207, 44] width 14 height 6
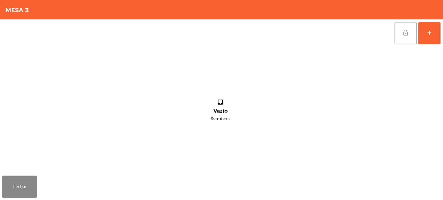
click at [404, 44] on button "lock_open" at bounding box center [406, 33] width 22 height 22
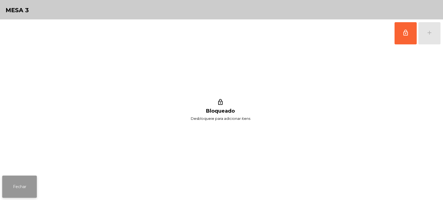
click at [11, 189] on button "Fechar" at bounding box center [19, 186] width 35 height 22
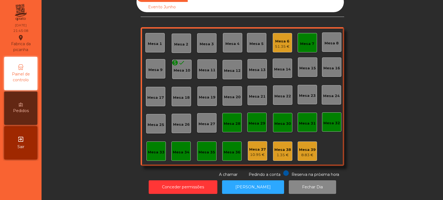
click at [307, 44] on div "Mesa 7" at bounding box center [307, 42] width 19 height 19
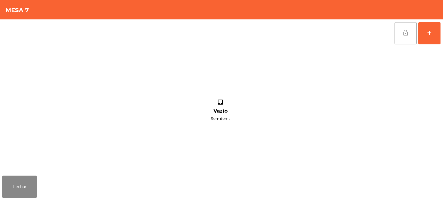
click at [406, 33] on span "lock_open" at bounding box center [406, 32] width 7 height 7
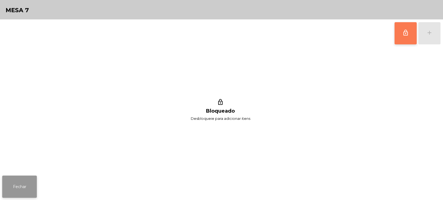
click at [28, 185] on button "Fechar" at bounding box center [19, 186] width 35 height 22
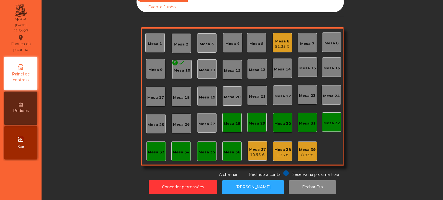
click at [208, 41] on div "Mesa 3" at bounding box center [207, 44] width 14 height 6
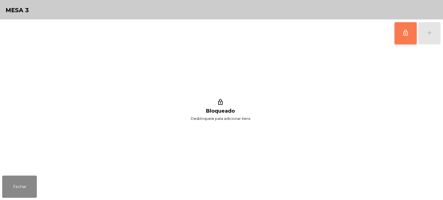
click at [408, 35] on span "lock_outline" at bounding box center [406, 32] width 7 height 7
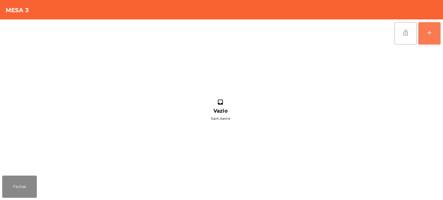
click at [436, 33] on button "add" at bounding box center [430, 33] width 22 height 22
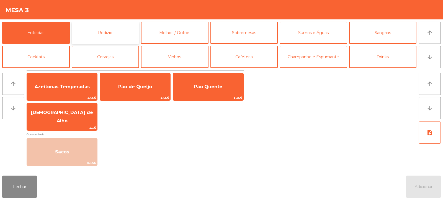
click at [112, 28] on button "Rodizio" at bounding box center [106, 33] width 68 height 22
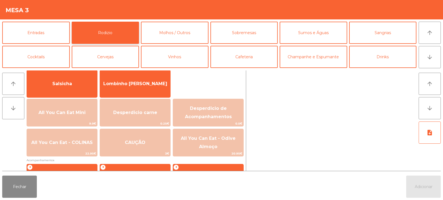
scroll to position [52, 0]
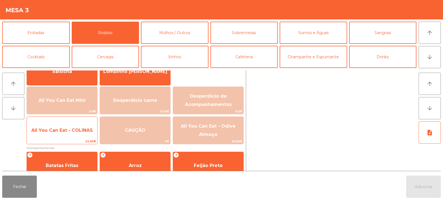
click at [70, 131] on span "All You Can Eat - COLINAS" at bounding box center [62, 129] width 62 height 5
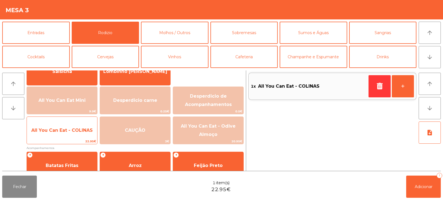
click at [70, 131] on span "All You Can Eat - COLINAS" at bounding box center [62, 129] width 62 height 5
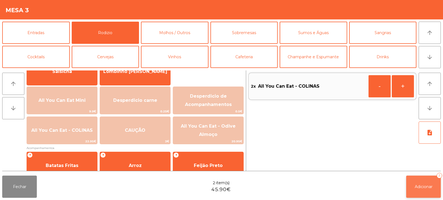
click at [421, 190] on button "Adicionar 2" at bounding box center [423, 186] width 35 height 22
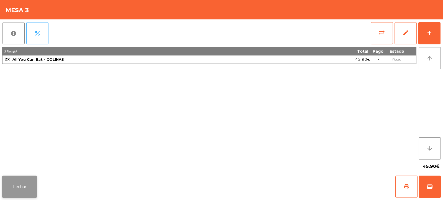
click at [17, 187] on button "Fechar" at bounding box center [19, 186] width 35 height 22
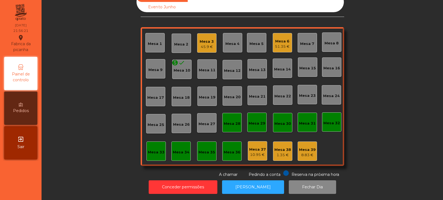
click at [155, 149] on div "Mesa 33" at bounding box center [156, 152] width 17 height 6
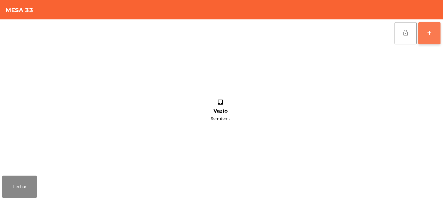
click at [431, 35] on div "add" at bounding box center [429, 32] width 7 height 7
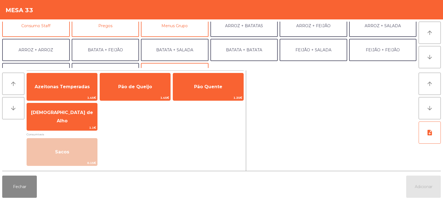
scroll to position [57, 0]
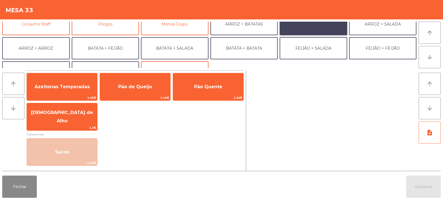
click at [312, 28] on button "ARROZ + FEIJÃO" at bounding box center [314, 24] width 68 height 22
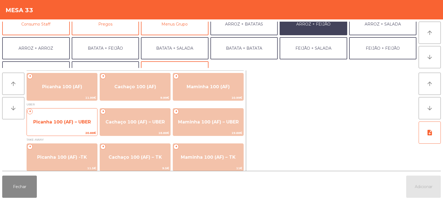
click at [76, 125] on span "Picanha 100 (AF) – UBER" at bounding box center [62, 121] width 70 height 15
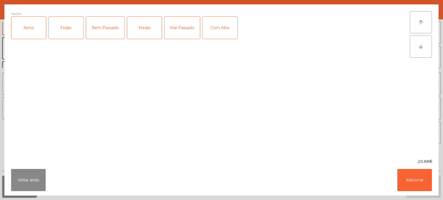
click at [35, 36] on div "Arroz" at bounding box center [28, 28] width 35 height 22
click at [71, 36] on div "Feijão" at bounding box center [66, 28] width 35 height 22
click at [108, 34] on div "Bem Passado" at bounding box center [105, 28] width 38 height 22
click at [223, 28] on div "Com Alho" at bounding box center [220, 28] width 35 height 22
click at [419, 180] on button "Adicionar" at bounding box center [415, 180] width 35 height 22
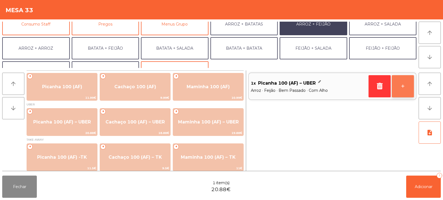
click at [406, 86] on button "+" at bounding box center [403, 86] width 22 height 22
click at [426, 131] on button "note_add" at bounding box center [430, 132] width 22 height 22
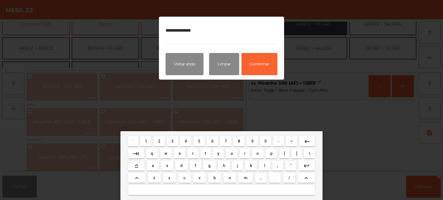
type textarea "**********"
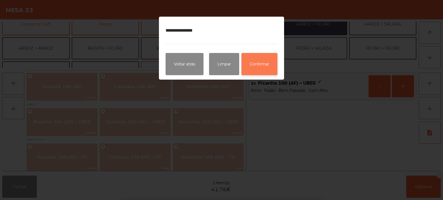
click at [266, 71] on button "Confirmar" at bounding box center [260, 64] width 36 height 22
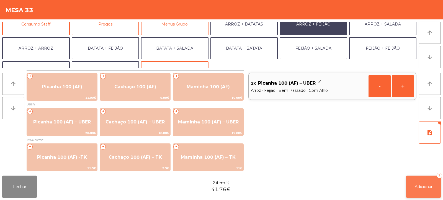
click at [415, 189] on span "Adicionar" at bounding box center [424, 186] width 18 height 5
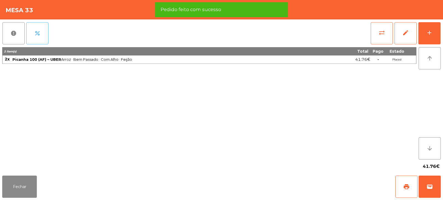
click at [38, 37] on button "percent" at bounding box center [37, 33] width 22 height 22
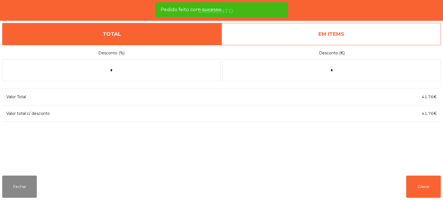
click at [339, 37] on link "EM ITEMS" at bounding box center [331, 34] width 219 height 22
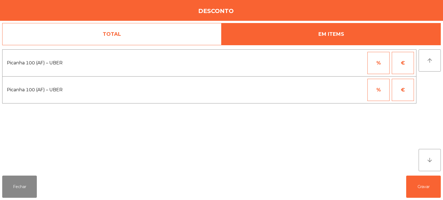
click at [369, 63] on button "%" at bounding box center [379, 63] width 22 height 22
click at [344, 64] on input "*" at bounding box center [352, 63] width 28 height 22
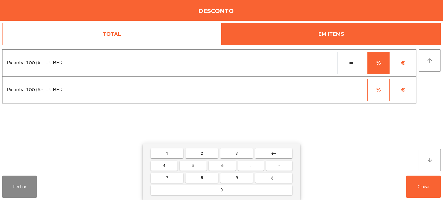
type input "***"
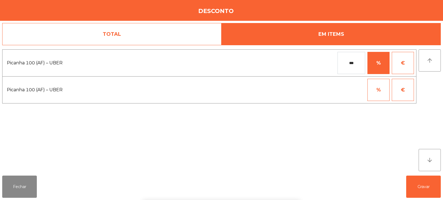
click at [421, 180] on div "1 2 3 keyboard_backspace 4 5 6 . - 7 8 9 keyboard_return 0" at bounding box center [221, 171] width 443 height 57
click at [420, 177] on button "Gravar" at bounding box center [423, 186] width 35 height 22
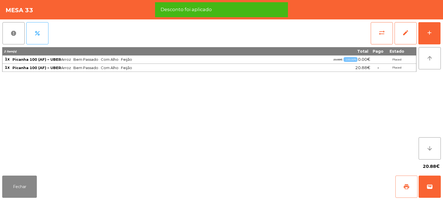
click at [402, 187] on button "print" at bounding box center [407, 186] width 22 height 22
click at [427, 186] on span "wallet" at bounding box center [430, 186] width 7 height 7
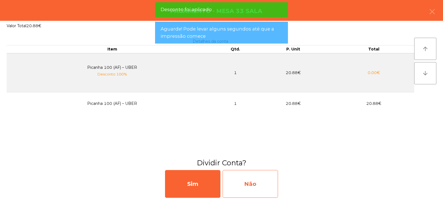
click at [244, 185] on div "Não" at bounding box center [250, 184] width 55 height 28
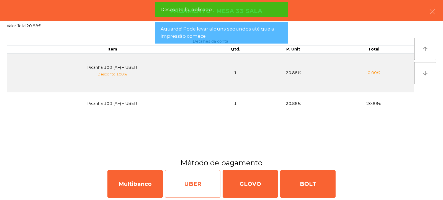
click at [188, 180] on div "UBER" at bounding box center [192, 184] width 55 height 28
select select "**"
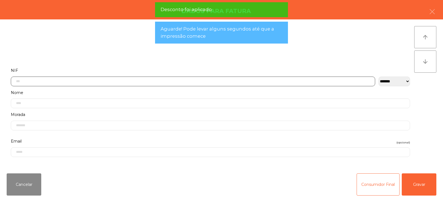
click at [142, 83] on input "text" at bounding box center [193, 81] width 365 height 10
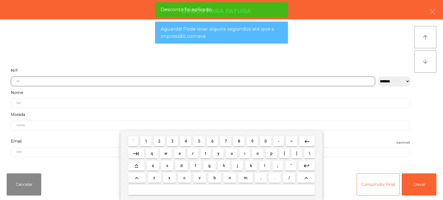
scroll to position [40, 0]
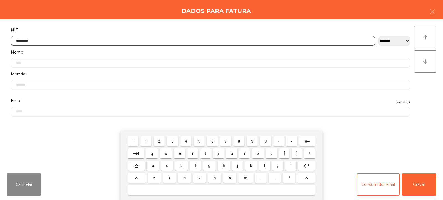
type input "*********"
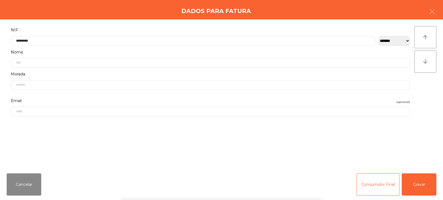
click at [437, 183] on div "` 1 2 3 4 5 6 7 8 9 0 - = keyboard_backspace keyboard_tab q w e r t y u i o p […" at bounding box center [221, 165] width 443 height 69
click at [432, 186] on button "Gravar" at bounding box center [419, 184] width 35 height 22
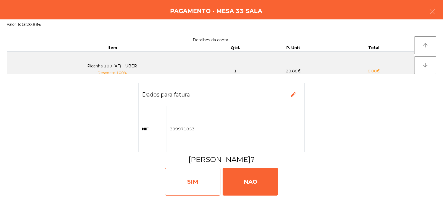
click at [186, 177] on div "SIM" at bounding box center [192, 182] width 55 height 28
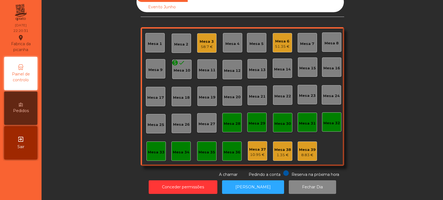
click at [180, 155] on div "Mesa 34" at bounding box center [181, 150] width 19 height 19
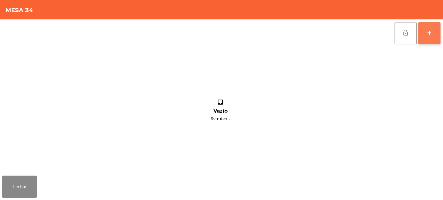
click at [435, 28] on button "add" at bounding box center [430, 33] width 22 height 22
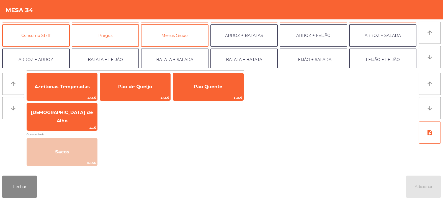
scroll to position [49, 0]
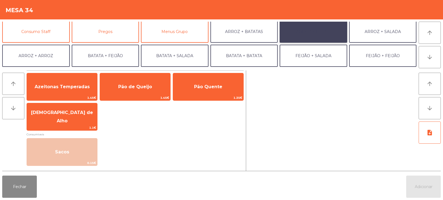
click at [324, 33] on button "ARROZ + FEIJÃO" at bounding box center [314, 32] width 68 height 22
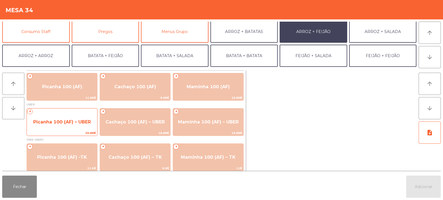
click at [56, 129] on span "Picanha 100 (AF) – UBER" at bounding box center [62, 121] width 70 height 15
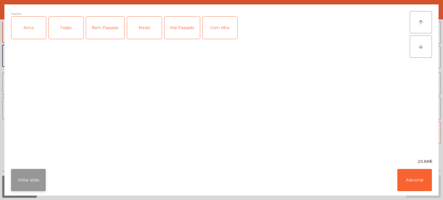
click at [31, 180] on button "Voltar atrás" at bounding box center [28, 180] width 35 height 22
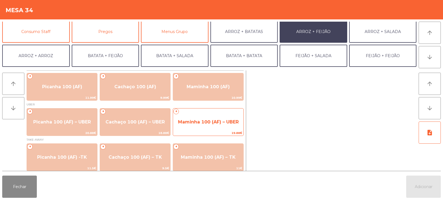
click at [209, 126] on span "Maminha 100 (AF) – UBER" at bounding box center [208, 121] width 70 height 15
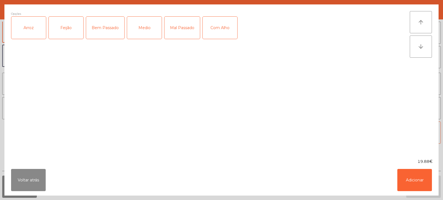
click at [31, 30] on div "Arroz" at bounding box center [28, 28] width 35 height 22
click at [59, 31] on div "Feijão" at bounding box center [66, 28] width 35 height 22
click at [148, 39] on label "Medio" at bounding box center [144, 27] width 35 height 23
click at [410, 178] on button "Adicionar" at bounding box center [415, 180] width 35 height 22
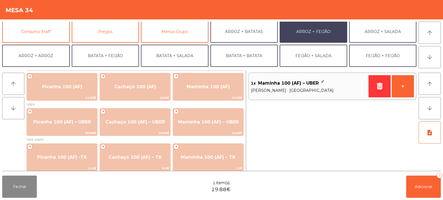
scroll to position [72, 0]
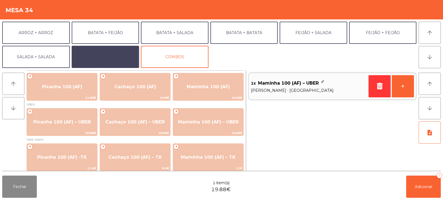
click at [113, 57] on button "EXTRAS UBER" at bounding box center [106, 57] width 68 height 22
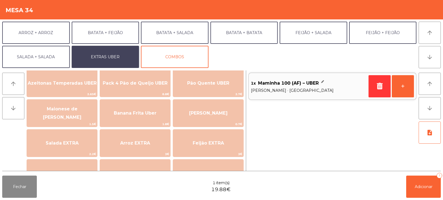
scroll to position [0, 0]
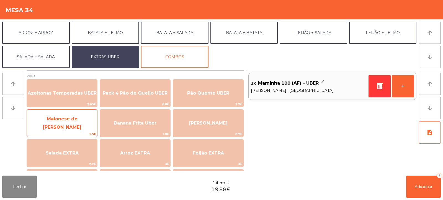
click at [61, 126] on span "Maionese de [PERSON_NAME]" at bounding box center [62, 123] width 70 height 24
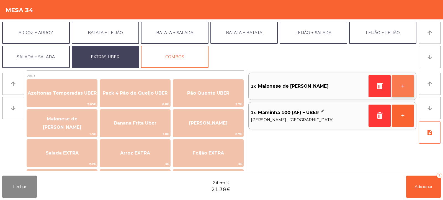
click at [401, 88] on button "+" at bounding box center [403, 86] width 22 height 22
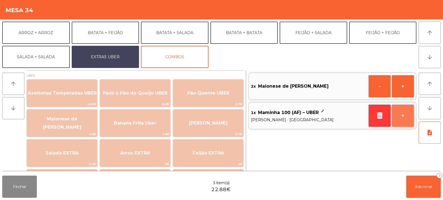
click at [401, 118] on button "+" at bounding box center [403, 115] width 22 height 22
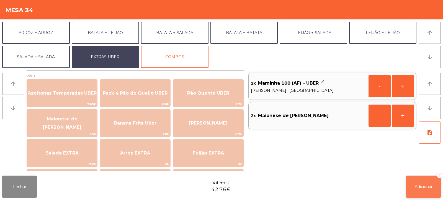
click at [419, 191] on button "Adicionar 4" at bounding box center [423, 186] width 35 height 22
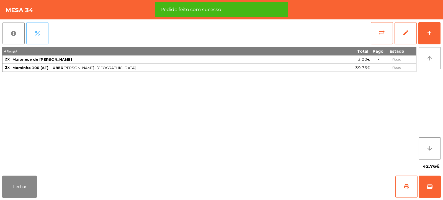
click at [41, 32] on button "percent" at bounding box center [37, 33] width 22 height 22
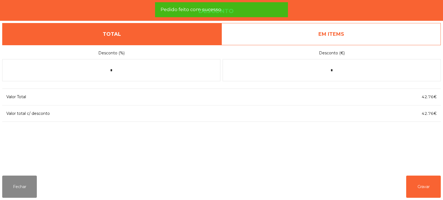
click at [334, 32] on link "EM ITEMS" at bounding box center [331, 34] width 219 height 22
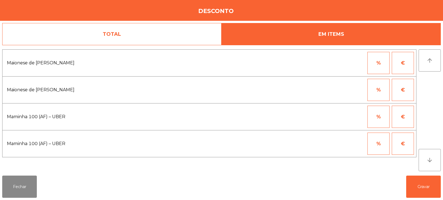
click at [379, 61] on button "%" at bounding box center [379, 63] width 22 height 22
click at [382, 117] on button "%" at bounding box center [379, 117] width 22 height 22
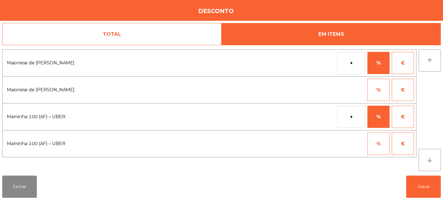
click at [342, 118] on input "*" at bounding box center [352, 117] width 28 height 22
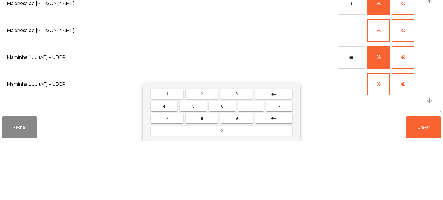
type input "***"
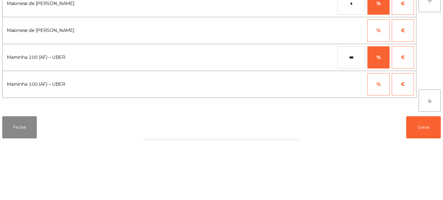
click at [431, 127] on div "arrow_upward arrow_downward" at bounding box center [430, 110] width 22 height 122
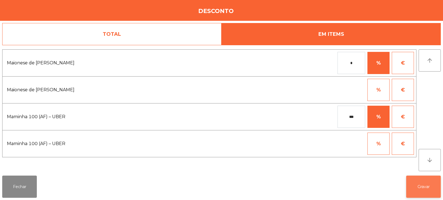
click at [420, 188] on button "Gravar" at bounding box center [423, 186] width 35 height 22
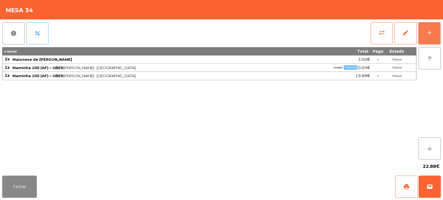
click at [432, 34] on div "add" at bounding box center [429, 32] width 7 height 7
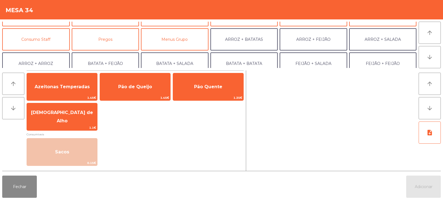
scroll to position [72, 0]
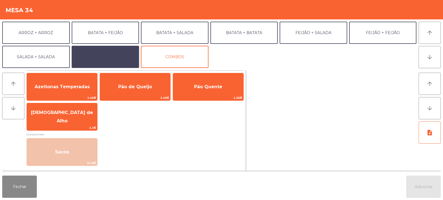
click at [113, 60] on button "EXTRAS UBER" at bounding box center [106, 57] width 68 height 22
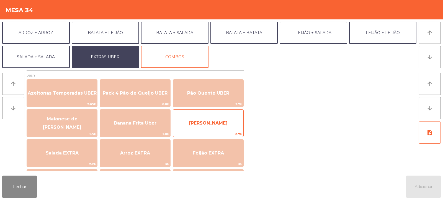
click at [211, 130] on span "[PERSON_NAME]" at bounding box center [208, 123] width 70 height 15
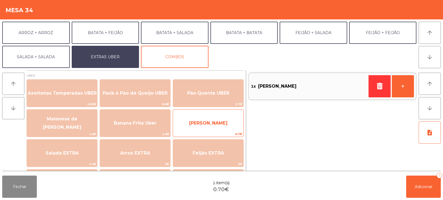
click at [214, 124] on span "[PERSON_NAME]" at bounding box center [208, 122] width 39 height 5
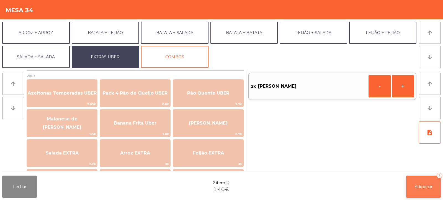
click at [421, 191] on button "Adicionar 2" at bounding box center [423, 186] width 35 height 22
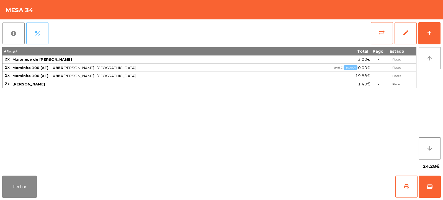
click at [42, 28] on button "percent" at bounding box center [37, 33] width 22 height 22
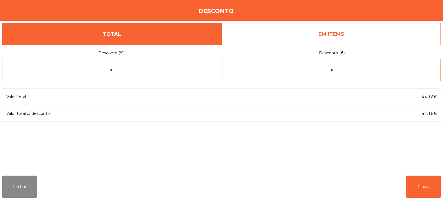
click at [316, 71] on input "*" at bounding box center [332, 70] width 218 height 22
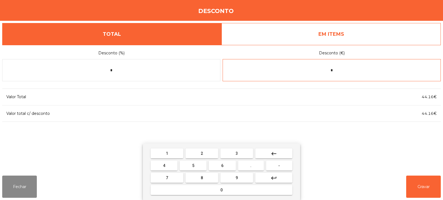
click at [340, 72] on input "*" at bounding box center [332, 70] width 218 height 22
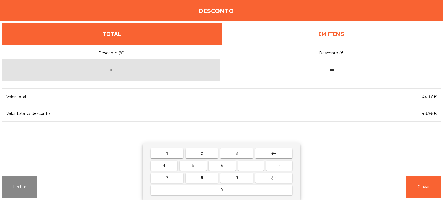
type input "***"
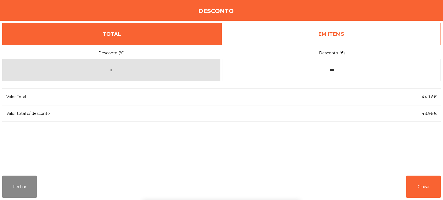
click at [426, 50] on label "Desconto (€)" at bounding box center [332, 52] width 218 height 7
click at [427, 196] on button "Gravar" at bounding box center [423, 186] width 35 height 22
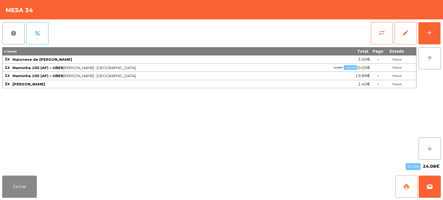
click at [406, 183] on span "print" at bounding box center [406, 186] width 7 height 7
click at [429, 185] on span "wallet" at bounding box center [430, 186] width 7 height 7
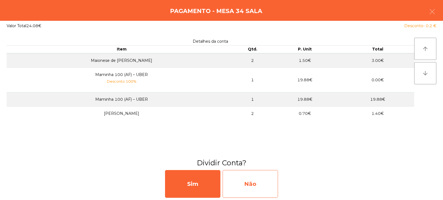
click at [256, 182] on div "Não" at bounding box center [250, 184] width 55 height 28
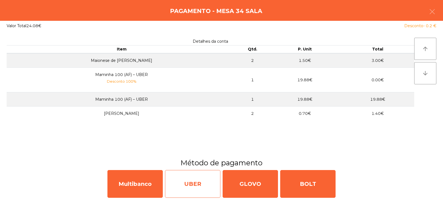
click at [199, 187] on div "UBER" at bounding box center [192, 184] width 55 height 28
select select "**"
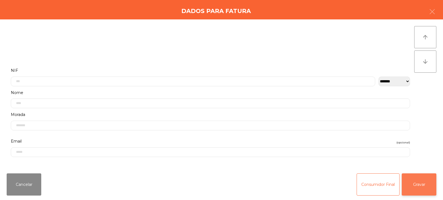
click at [423, 178] on button "Gravar" at bounding box center [419, 184] width 35 height 22
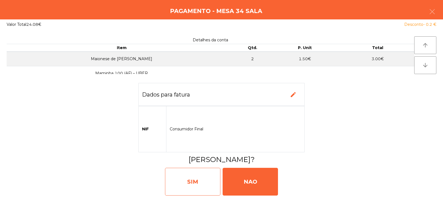
click at [198, 185] on div "SIM" at bounding box center [192, 182] width 55 height 28
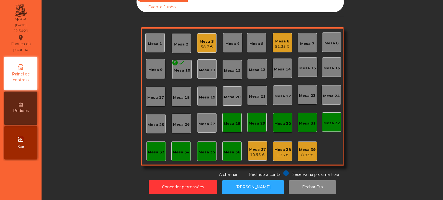
click at [283, 39] on div "Mesa 6" at bounding box center [282, 42] width 15 height 6
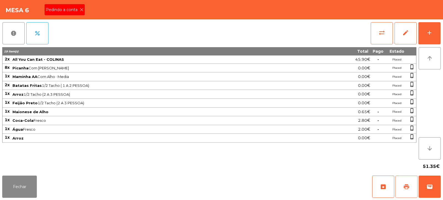
click at [410, 184] on button "print" at bounding box center [407, 186] width 22 height 22
click at [408, 187] on span "print" at bounding box center [406, 186] width 7 height 7
click at [375, 30] on button "sync_alt" at bounding box center [382, 33] width 22 height 22
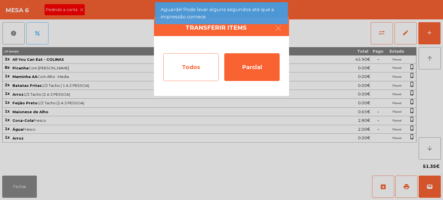
click at [193, 72] on div "Todos" at bounding box center [190, 67] width 55 height 28
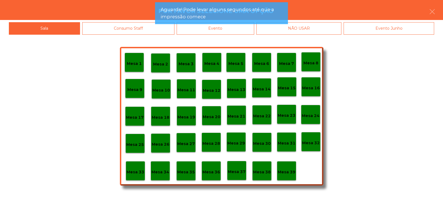
click at [226, 32] on div "Evento" at bounding box center [216, 28] width 78 height 12
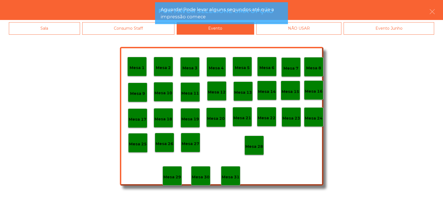
click at [253, 153] on div "Mesa 28" at bounding box center [254, 144] width 19 height 19
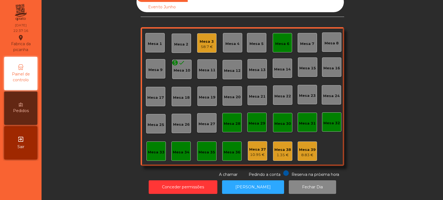
click at [283, 43] on div "Mesa 6" at bounding box center [282, 42] width 19 height 19
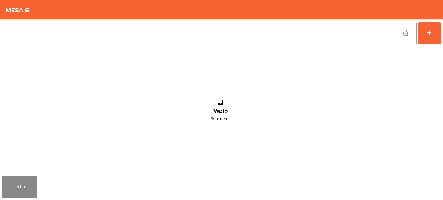
click at [406, 28] on button "lock_open" at bounding box center [406, 33] width 22 height 22
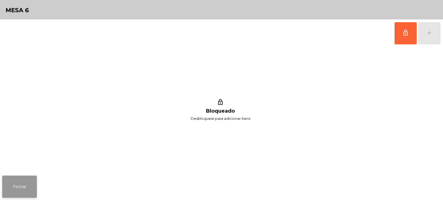
click at [23, 189] on button "Fechar" at bounding box center [19, 186] width 35 height 22
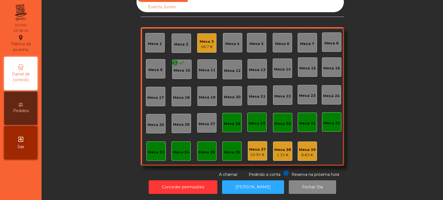
click at [44, 183] on div "Sala Consumo Staff Evento NÃO USAR Evento Junho Mesa 1 Mesa 2 Mesa 3 58.7 € Mes…" at bounding box center [243, 100] width 402 height 200
click at [34, 185] on nav "Fabrica da picanha location_on 08/10/2025 22:38:16 Painel de controlo Pedidos e…" at bounding box center [21, 100] width 42 height 200
click at [30, 193] on nav "Fabrica da picanha location_on 08/10/2025 22:38:16 Painel de controlo Pedidos e…" at bounding box center [21, 100] width 42 height 200
click at [30, 195] on nav "Fabrica da picanha location_on 08/10/2025 22:38:17 Painel de controlo Pedidos e…" at bounding box center [21, 100] width 42 height 200
click at [200, 39] on div "Mesa 3" at bounding box center [207, 42] width 14 height 6
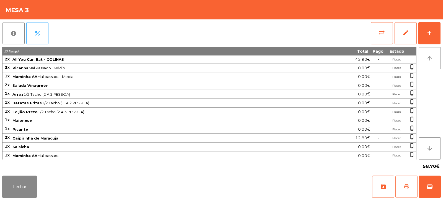
click at [411, 186] on button "print" at bounding box center [407, 186] width 22 height 22
click at [429, 189] on span "wallet" at bounding box center [430, 186] width 7 height 7
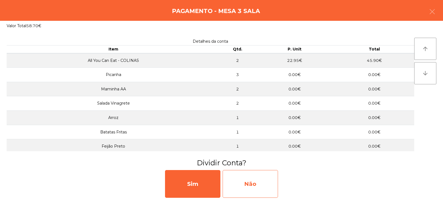
click at [249, 181] on div "Não" at bounding box center [250, 184] width 55 height 28
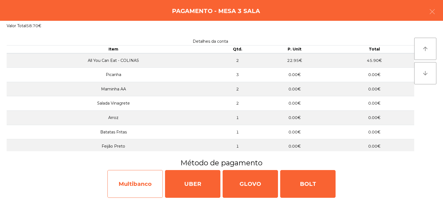
click at [139, 188] on div "Multibanco" at bounding box center [135, 184] width 55 height 28
select select "**"
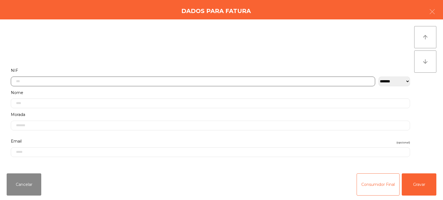
click at [219, 80] on input "text" at bounding box center [193, 81] width 365 height 10
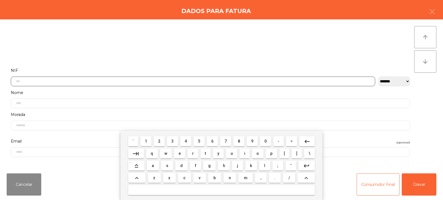
scroll to position [40, 0]
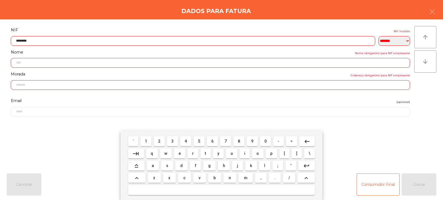
type input "*********"
type input "**********"
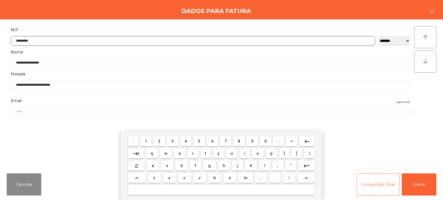
type input "*********"
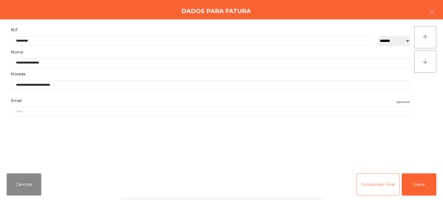
click at [429, 95] on div "arrow_upward arrow_downward" at bounding box center [426, 94] width 22 height 136
click at [419, 190] on button "Gravar" at bounding box center [419, 184] width 35 height 22
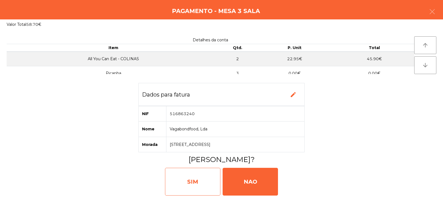
click at [198, 183] on div "SIM" at bounding box center [192, 182] width 55 height 28
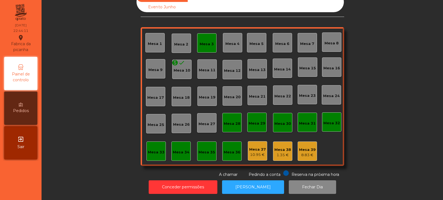
click at [204, 41] on div "Mesa 3" at bounding box center [207, 44] width 14 height 6
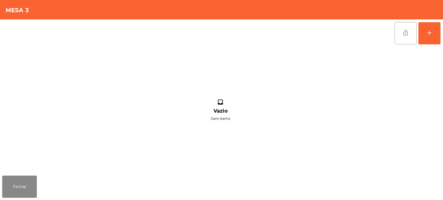
click at [401, 35] on button "lock_open" at bounding box center [406, 33] width 22 height 22
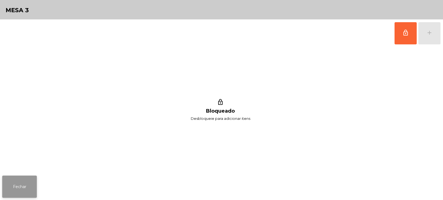
click at [23, 190] on button "Fechar" at bounding box center [19, 186] width 35 height 22
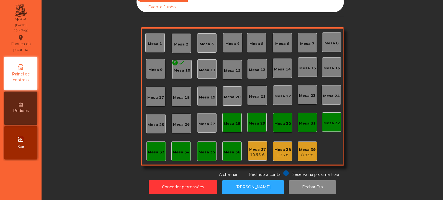
click at [151, 141] on div "Mesa 33" at bounding box center [156, 150] width 19 height 19
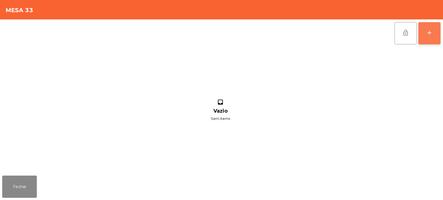
click at [429, 29] on div "add" at bounding box center [429, 32] width 7 height 7
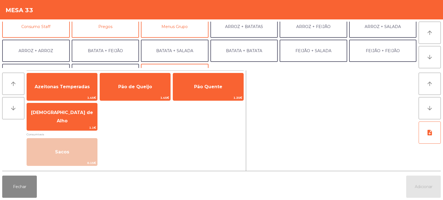
scroll to position [56, 0]
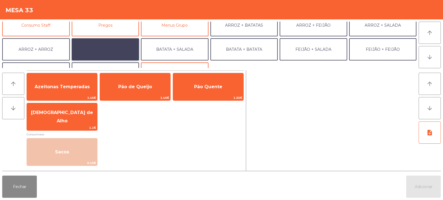
click at [121, 51] on button "BATATA + FEIJÃO" at bounding box center [106, 49] width 68 height 22
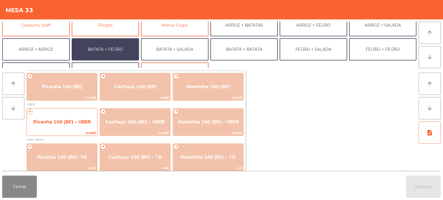
click at [78, 125] on span "Picanha 100 (BF) – UBER" at bounding box center [62, 121] width 70 height 15
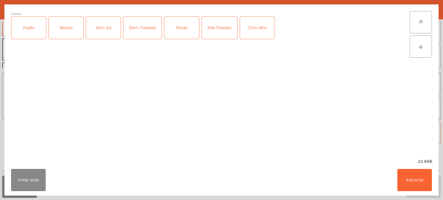
click at [24, 35] on div "Feijão" at bounding box center [28, 28] width 35 height 22
click at [54, 34] on div "Batata" at bounding box center [66, 28] width 35 height 22
click at [181, 31] on div "Medio" at bounding box center [182, 28] width 35 height 22
click at [412, 181] on button "Adicionar" at bounding box center [415, 180] width 35 height 22
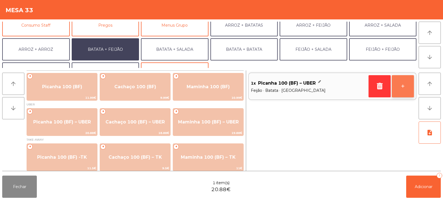
click at [410, 85] on button "+" at bounding box center [403, 86] width 22 height 22
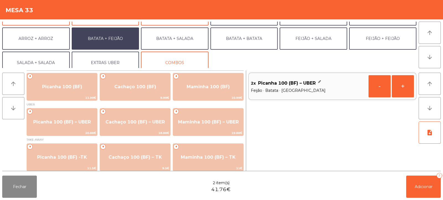
scroll to position [67, 0]
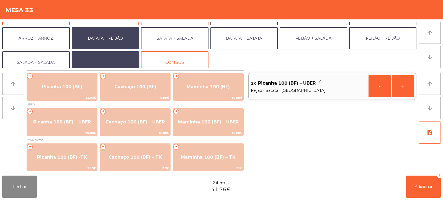
click at [120, 57] on button "EXTRAS UBER" at bounding box center [106, 62] width 68 height 22
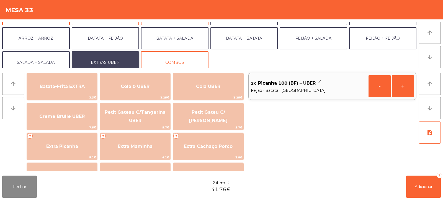
scroll to position [100, 0]
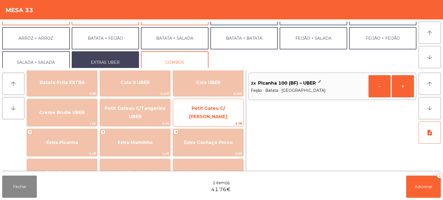
click at [209, 117] on span "Petit Gateu C/ [PERSON_NAME]" at bounding box center [208, 113] width 70 height 24
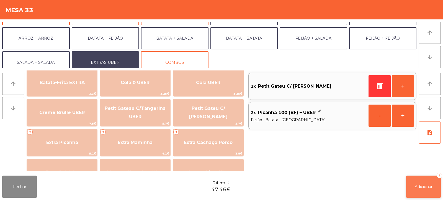
click at [425, 190] on button "Adicionar 3" at bounding box center [423, 186] width 35 height 22
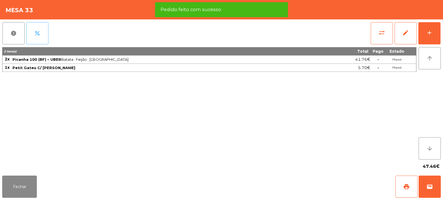
click at [42, 39] on button "percent" at bounding box center [37, 33] width 22 height 22
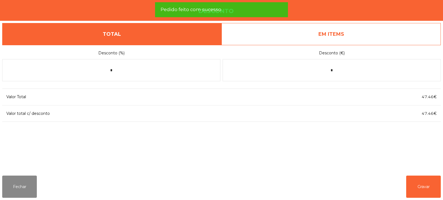
click at [296, 34] on link "EM ITEMS" at bounding box center [331, 34] width 219 height 22
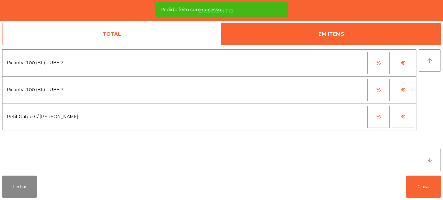
click at [377, 70] on button "%" at bounding box center [379, 63] width 22 height 22
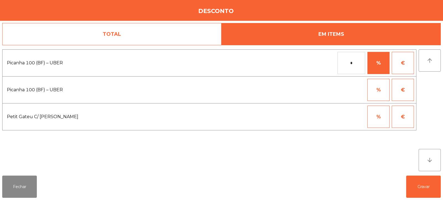
click at [349, 63] on input "*" at bounding box center [352, 63] width 28 height 22
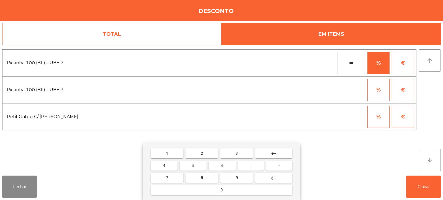
type input "***"
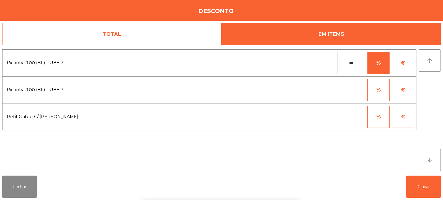
click at [422, 185] on div "1 2 3 keyboard_backspace 4 5 6 . - 7 8 9 keyboard_return 0" at bounding box center [221, 171] width 443 height 57
click at [425, 194] on button "Gravar" at bounding box center [423, 186] width 35 height 22
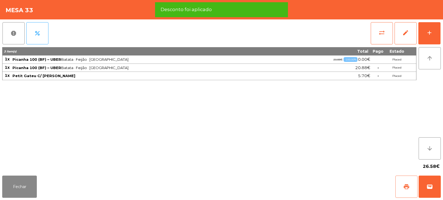
click at [407, 191] on button "print" at bounding box center [407, 186] width 22 height 22
click at [431, 185] on span "wallet" at bounding box center [430, 186] width 7 height 7
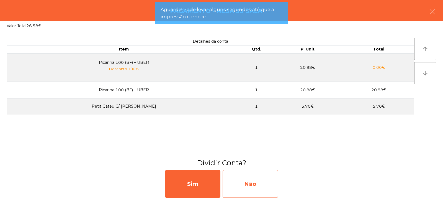
click at [245, 189] on div "Não" at bounding box center [250, 184] width 55 height 28
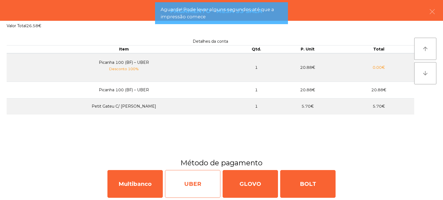
click at [205, 183] on div "UBER" at bounding box center [192, 184] width 55 height 28
select select "**"
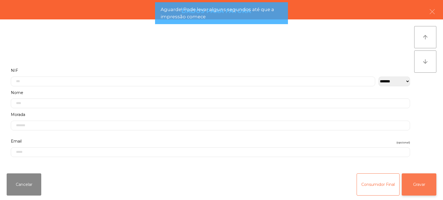
click at [419, 185] on button "Gravar" at bounding box center [419, 184] width 35 height 22
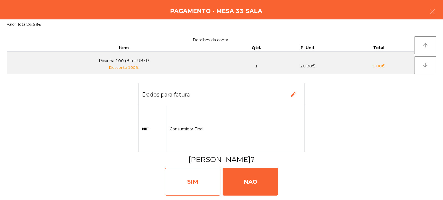
click at [192, 183] on div "SIM" at bounding box center [192, 182] width 55 height 28
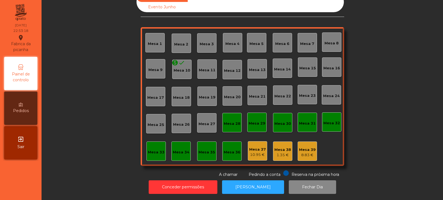
click at [150, 141] on div "Mesa 33" at bounding box center [156, 150] width 19 height 19
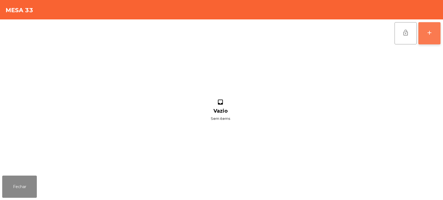
click at [431, 38] on button "add" at bounding box center [430, 33] width 22 height 22
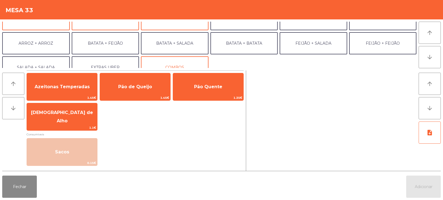
scroll to position [44, 0]
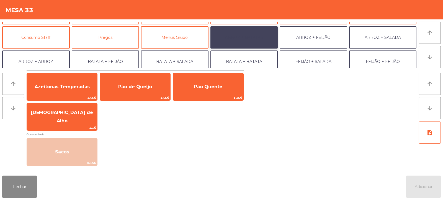
click at [255, 41] on button "ARROZ + BATATAS" at bounding box center [245, 37] width 68 height 22
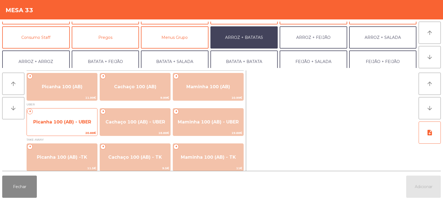
click at [73, 124] on span "Picanha 100 (AB) - UBER" at bounding box center [62, 121] width 70 height 15
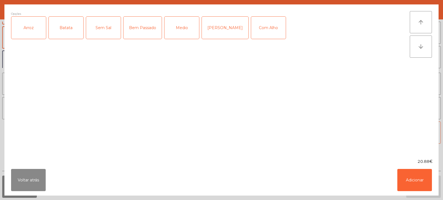
click at [30, 32] on div "Arroz" at bounding box center [28, 28] width 35 height 22
click at [60, 33] on div "Batata" at bounding box center [66, 28] width 35 height 22
click at [173, 30] on div "Medio" at bounding box center [182, 28] width 35 height 22
click at [252, 30] on div "Com Alho" at bounding box center [268, 28] width 35 height 22
click at [414, 183] on button "Adicionar" at bounding box center [415, 180] width 35 height 22
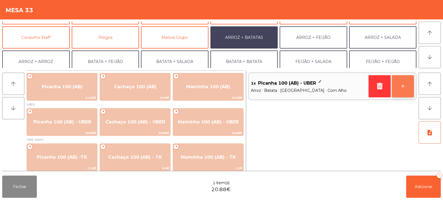
click at [397, 83] on button "+" at bounding box center [403, 86] width 22 height 22
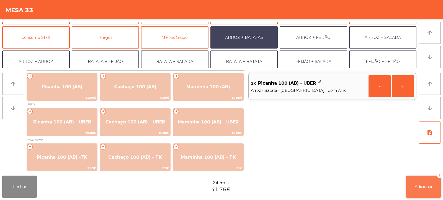
click at [427, 182] on button "Adicionar 2" at bounding box center [423, 186] width 35 height 22
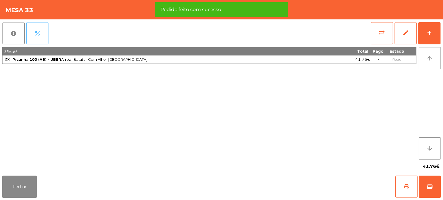
click at [37, 33] on span "percent" at bounding box center [37, 33] width 7 height 7
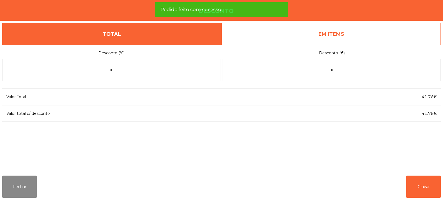
click at [349, 35] on link "EM ITEMS" at bounding box center [331, 34] width 219 height 22
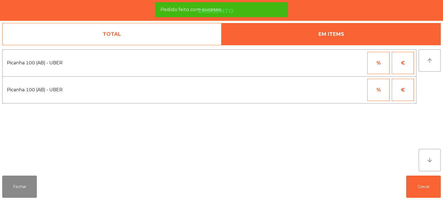
click at [372, 67] on button "%" at bounding box center [379, 63] width 22 height 22
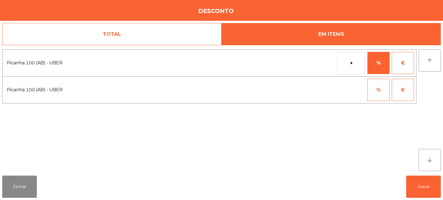
click at [344, 64] on input "*" at bounding box center [352, 63] width 28 height 22
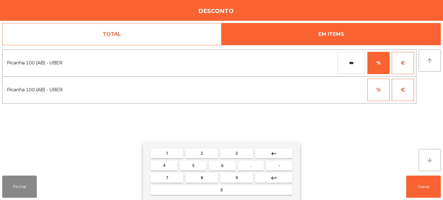
type input "***"
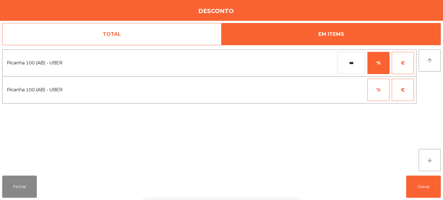
click at [417, 188] on div "1 2 3 keyboard_backspace 4 5 6 . - 7 8 9 keyboard_return 0" at bounding box center [221, 171] width 443 height 57
click at [422, 184] on button "Gravar" at bounding box center [423, 186] width 35 height 22
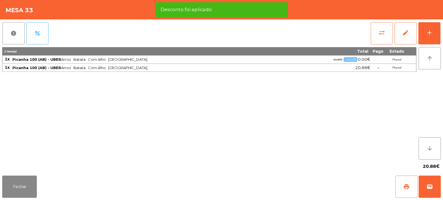
click at [410, 191] on button "print" at bounding box center [407, 186] width 22 height 22
click at [433, 185] on span "wallet" at bounding box center [430, 186] width 7 height 7
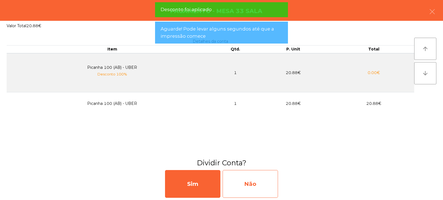
click at [257, 182] on div "Não" at bounding box center [250, 184] width 55 height 28
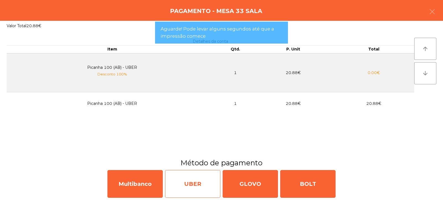
click at [200, 189] on div "UBER" at bounding box center [192, 184] width 55 height 28
select select "**"
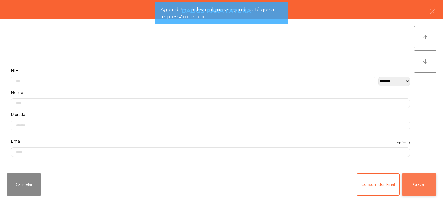
click at [431, 185] on button "Gravar" at bounding box center [419, 184] width 35 height 22
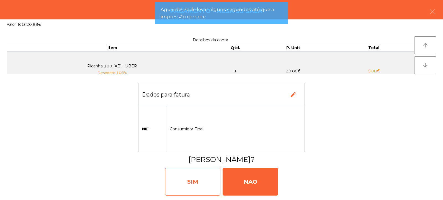
click at [193, 184] on div "SIM" at bounding box center [192, 182] width 55 height 28
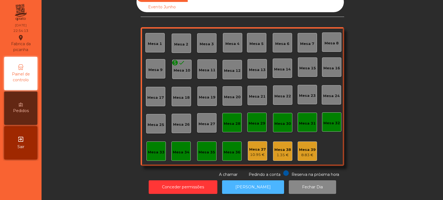
click at [255, 180] on button "[PERSON_NAME]" at bounding box center [253, 187] width 62 height 14
click at [172, 148] on div "Mesa 34" at bounding box center [181, 150] width 19 height 19
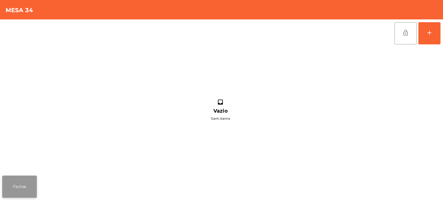
click at [27, 183] on button "Fechar" at bounding box center [19, 186] width 35 height 22
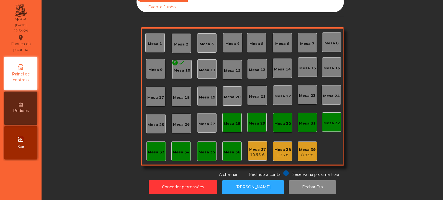
scroll to position [0, 0]
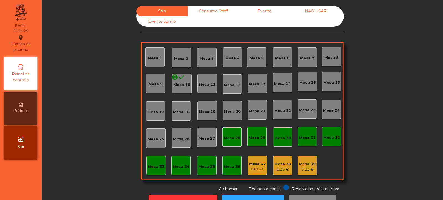
click at [216, 15] on div "Consumo Staff" at bounding box center [213, 11] width 51 height 10
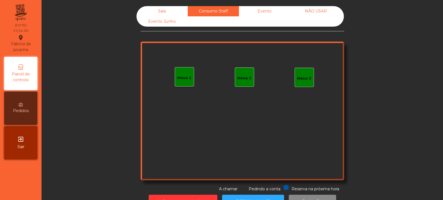
click at [187, 76] on div "Mesa 1" at bounding box center [184, 78] width 14 height 6
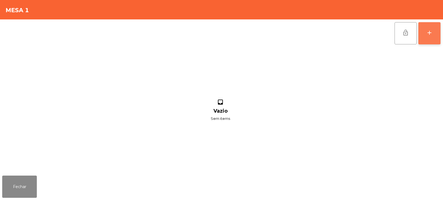
click at [426, 36] on button "add" at bounding box center [430, 33] width 22 height 22
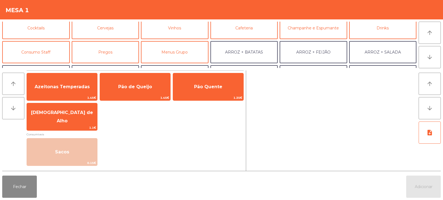
scroll to position [30, 0]
click at [51, 53] on button "Consumo Staff" at bounding box center [36, 51] width 68 height 22
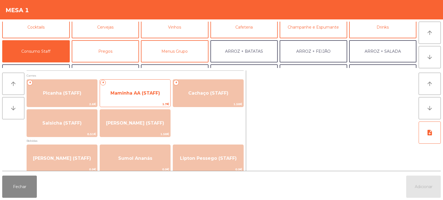
click at [146, 96] on span "Maminha AA (STAFF)" at bounding box center [135, 93] width 70 height 15
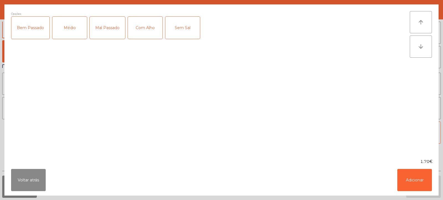
click at [65, 34] on div "Médio" at bounding box center [69, 28] width 35 height 22
click at [71, 32] on div "Médio" at bounding box center [69, 28] width 35 height 22
click at [106, 32] on div "Mal Passado" at bounding box center [107, 28] width 35 height 22
click at [418, 188] on button "Adicionar" at bounding box center [415, 180] width 35 height 22
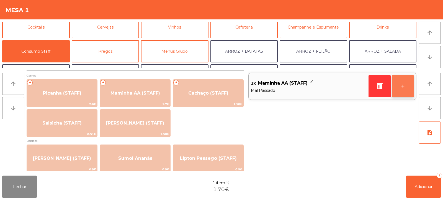
click at [403, 85] on button "+" at bounding box center [403, 86] width 22 height 22
click at [405, 88] on button "+" at bounding box center [403, 86] width 22 height 22
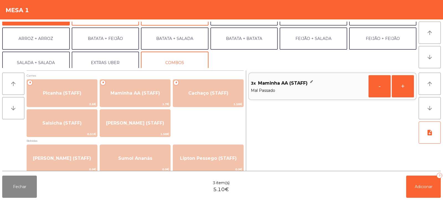
scroll to position [72, 0]
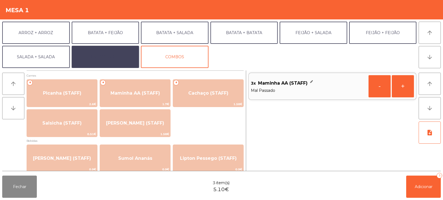
click at [111, 57] on button "EXTRAS UBER" at bounding box center [106, 57] width 68 height 22
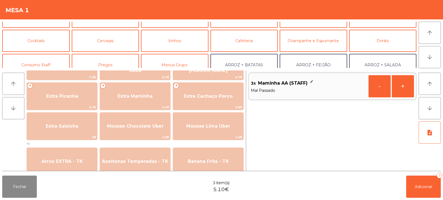
scroll to position [19, 0]
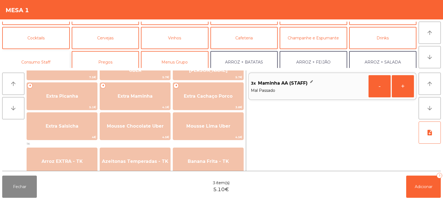
click at [49, 58] on button "Consumo Staff" at bounding box center [36, 62] width 68 height 22
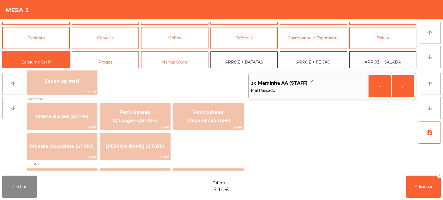
scroll to position [483, 0]
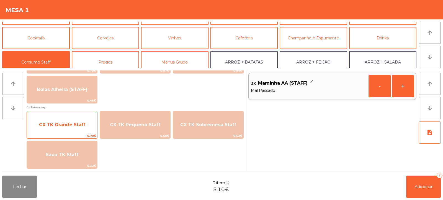
click at [81, 127] on span "CX TK Grande Staff" at bounding box center [62, 124] width 46 height 5
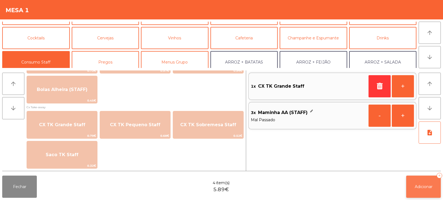
click at [427, 184] on span "Adicionar" at bounding box center [424, 186] width 18 height 5
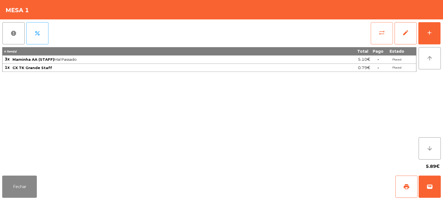
click at [375, 36] on button "sync_alt" at bounding box center [382, 33] width 22 height 22
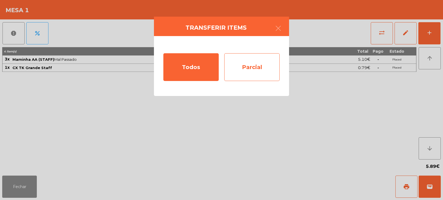
click at [260, 76] on div "Parcial" at bounding box center [251, 67] width 55 height 28
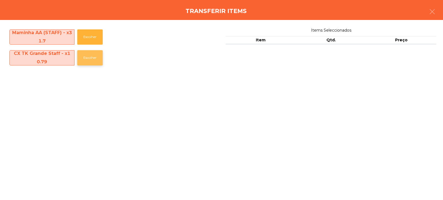
click at [87, 58] on button "Escolher" at bounding box center [89, 57] width 25 height 15
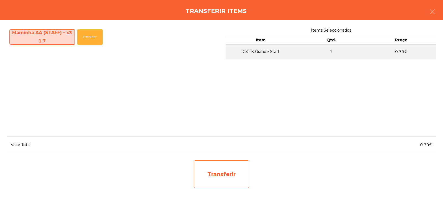
click at [240, 174] on div "Transferir" at bounding box center [221, 174] width 55 height 28
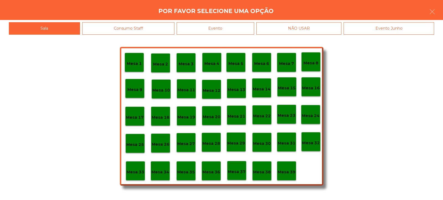
click at [232, 167] on div "Mesa 37" at bounding box center [237, 170] width 18 height 9
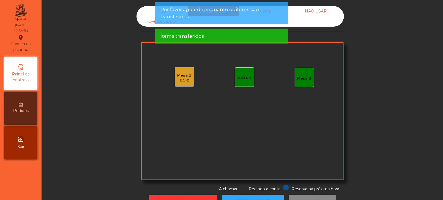
click at [180, 78] on div "Mesa 1" at bounding box center [184, 76] width 14 height 6
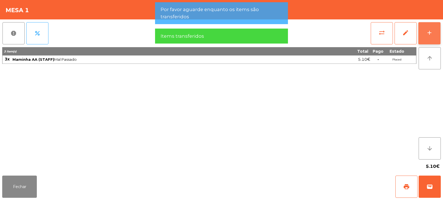
click at [433, 29] on button "add" at bounding box center [430, 33] width 22 height 22
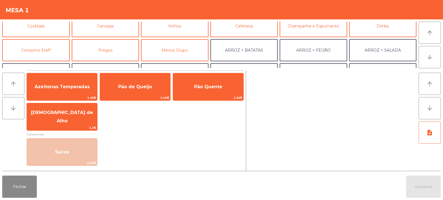
scroll to position [32, 0]
click at [46, 55] on button "Consumo Staff" at bounding box center [36, 49] width 68 height 22
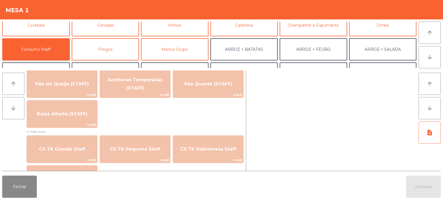
scroll to position [483, 0]
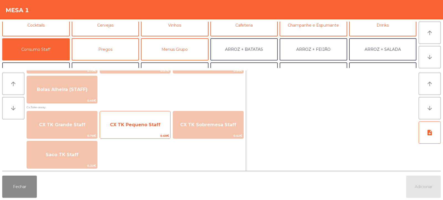
click at [139, 131] on span "CX TK Pequeno Staff" at bounding box center [135, 124] width 70 height 15
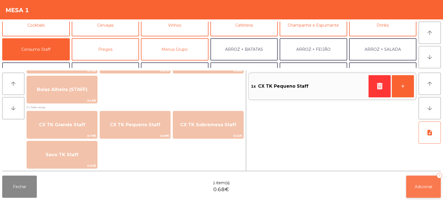
click at [421, 186] on span "Adicionar" at bounding box center [424, 186] width 18 height 5
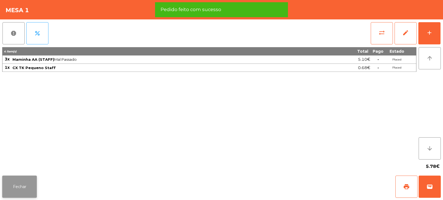
click at [30, 188] on button "Fechar" at bounding box center [19, 186] width 35 height 22
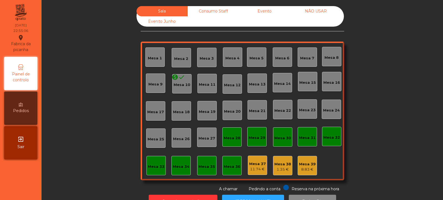
click at [314, 166] on div "Mesa 39 8.83 €" at bounding box center [307, 165] width 19 height 19
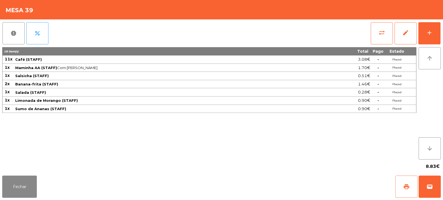
click at [408, 185] on span "print" at bounding box center [406, 186] width 7 height 7
click at [30, 189] on button "Fechar" at bounding box center [19, 186] width 35 height 22
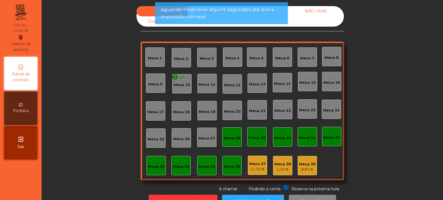
click at [280, 169] on div "1.35 €" at bounding box center [283, 170] width 17 height 6
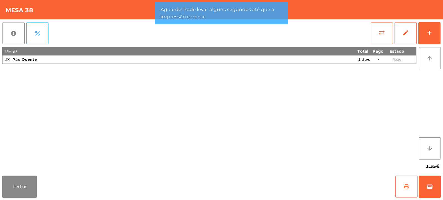
click at [402, 181] on button "print" at bounding box center [407, 186] width 22 height 22
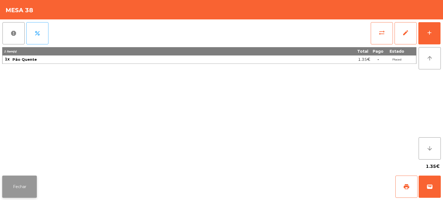
click at [20, 181] on button "Fechar" at bounding box center [19, 186] width 35 height 22
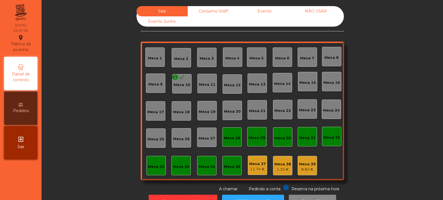
click at [213, 6] on div "Consumo Staff" at bounding box center [213, 11] width 51 height 10
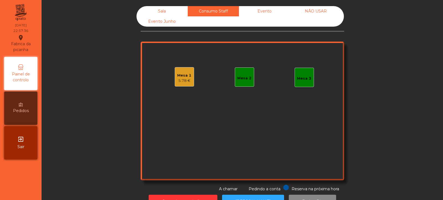
click at [181, 76] on div "Mesa 1" at bounding box center [184, 76] width 14 height 6
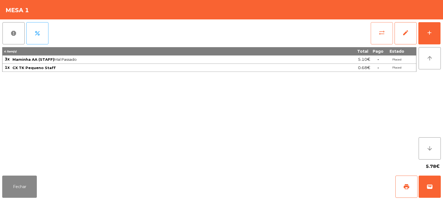
click at [384, 28] on button "sync_alt" at bounding box center [382, 33] width 22 height 22
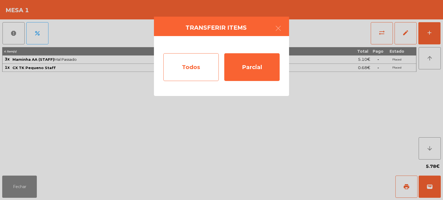
click at [195, 67] on div "Todos" at bounding box center [190, 67] width 55 height 28
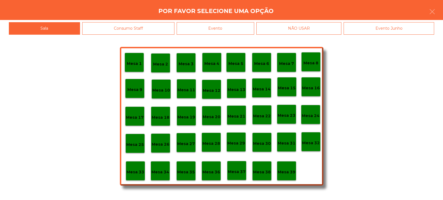
click at [222, 30] on div "Evento" at bounding box center [216, 28] width 78 height 12
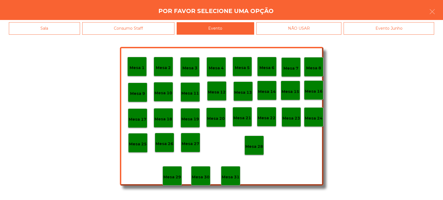
click at [251, 146] on p "Mesa 28" at bounding box center [254, 146] width 18 height 6
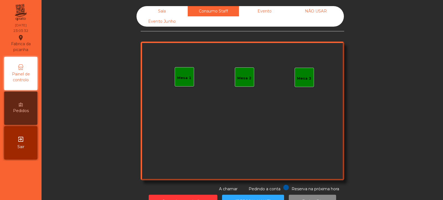
click at [167, 11] on div "Sala" at bounding box center [162, 11] width 51 height 10
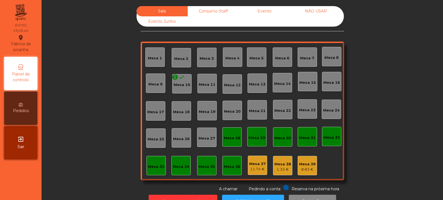
scroll to position [19, 0]
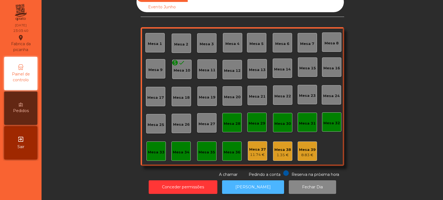
click at [246, 184] on button "[PERSON_NAME]" at bounding box center [253, 187] width 62 height 14
click at [250, 183] on button "[PERSON_NAME]" at bounding box center [253, 187] width 62 height 14
click at [247, 186] on button "[PERSON_NAME]" at bounding box center [253, 187] width 62 height 14
click at [233, 186] on button "[PERSON_NAME]" at bounding box center [253, 187] width 62 height 14
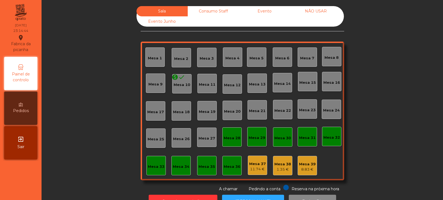
click at [206, 12] on div "Consumo Staff" at bounding box center [213, 11] width 51 height 10
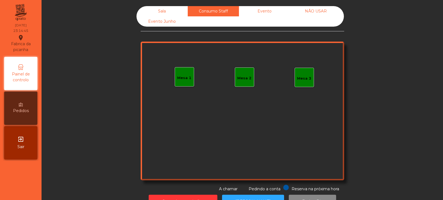
click at [268, 12] on div "Evento" at bounding box center [264, 11] width 51 height 10
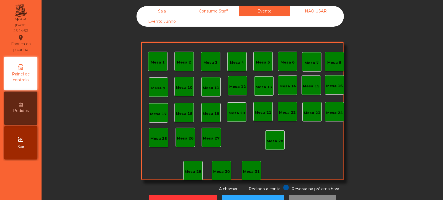
click at [164, 7] on div "Sala" at bounding box center [162, 11] width 51 height 10
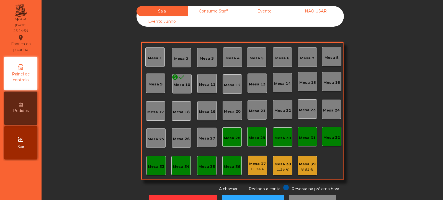
click at [254, 159] on div "Mesa 37 11.74 €" at bounding box center [257, 165] width 17 height 13
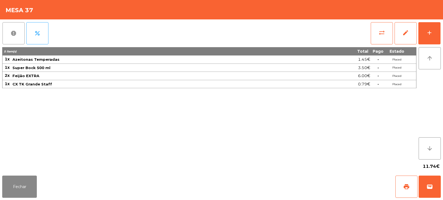
click at [12, 36] on span "report" at bounding box center [13, 33] width 7 height 7
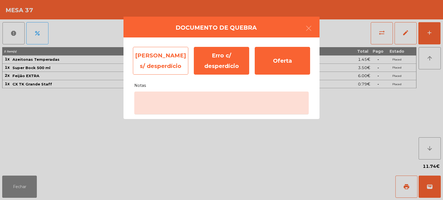
click at [169, 54] on div "[PERSON_NAME] s/ desperdício" at bounding box center [160, 61] width 55 height 28
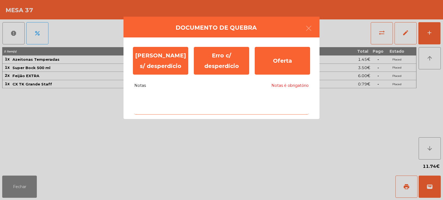
click at [186, 99] on textarea "Notas Notas é obrigatório" at bounding box center [221, 102] width 175 height 23
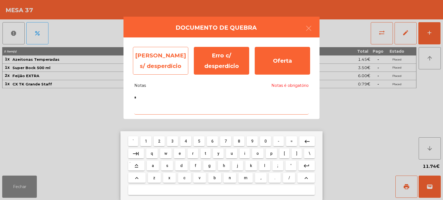
type textarea "*"
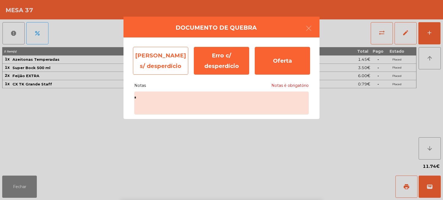
click at [162, 67] on div "[PERSON_NAME] s/ desperdício" at bounding box center [160, 61] width 55 height 28
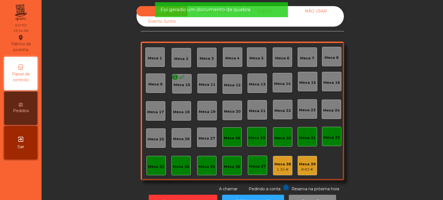
click at [285, 167] on div "1.35 €" at bounding box center [283, 170] width 17 height 6
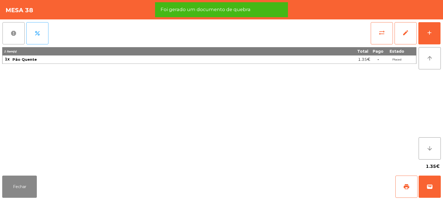
click at [10, 32] on span "report" at bounding box center [13, 33] width 7 height 7
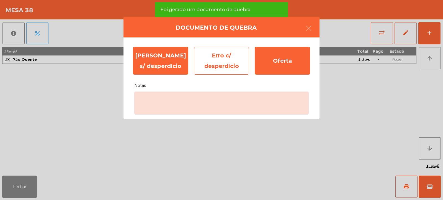
click at [227, 62] on div "Erro c/ desperdício" at bounding box center [221, 61] width 55 height 28
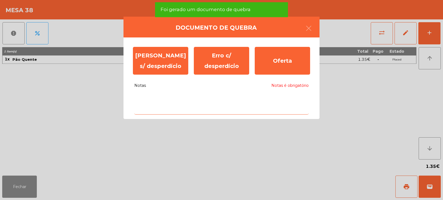
click at [210, 107] on textarea "Notas Notas é obrigatório" at bounding box center [221, 102] width 175 height 23
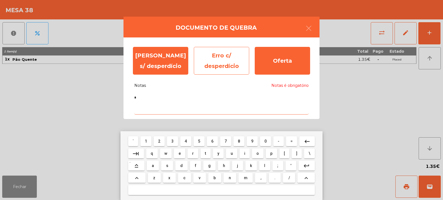
type textarea "*"
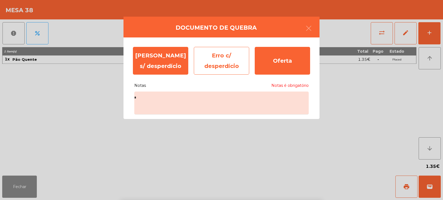
click at [228, 59] on div "Erro c/ desperdício" at bounding box center [221, 61] width 55 height 28
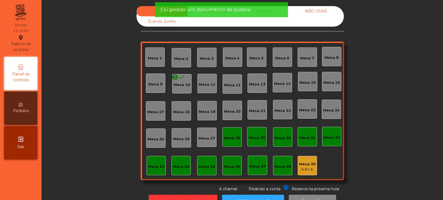
click at [302, 175] on div "Mesa 39 8.83 €" at bounding box center [307, 165] width 19 height 19
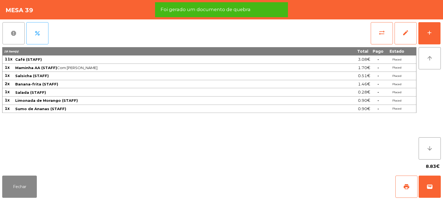
click at [17, 34] on button "report" at bounding box center [13, 33] width 22 height 22
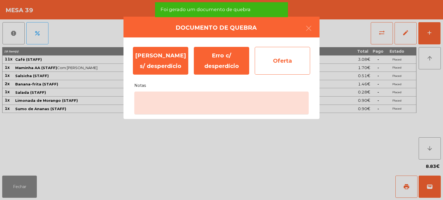
click at [279, 66] on div "Oferta" at bounding box center [282, 61] width 55 height 28
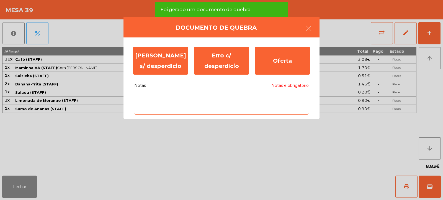
click at [209, 110] on textarea "Notas Notas é obrigatório" at bounding box center [221, 102] width 175 height 23
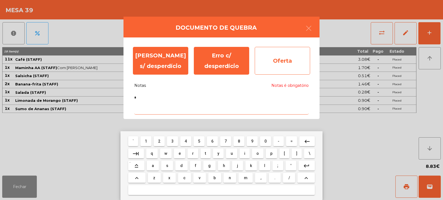
type textarea "*"
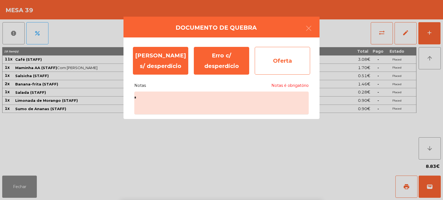
click at [292, 62] on div "Oferta" at bounding box center [282, 61] width 55 height 28
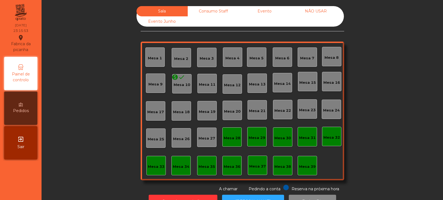
scroll to position [19, 0]
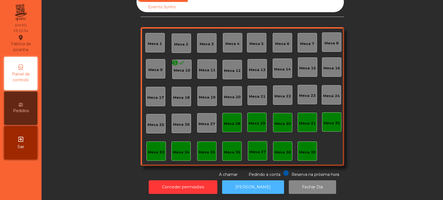
click at [257, 183] on button "[PERSON_NAME]" at bounding box center [253, 187] width 62 height 14
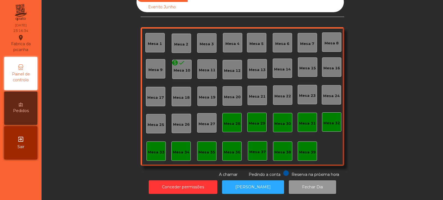
click at [307, 186] on button "Fechar Dia" at bounding box center [312, 187] width 47 height 14
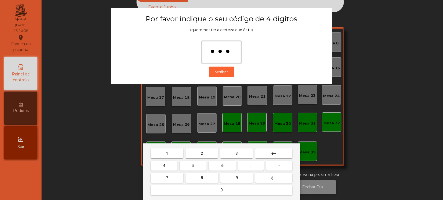
type input "****"
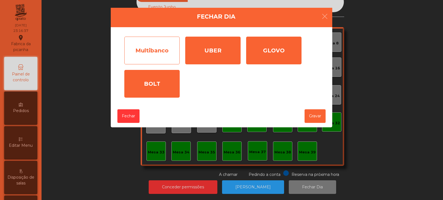
click at [156, 47] on div "Multibanco" at bounding box center [151, 51] width 55 height 28
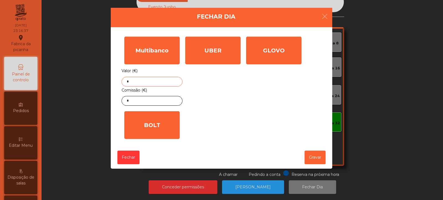
click at [144, 83] on input "*" at bounding box center [152, 82] width 61 height 10
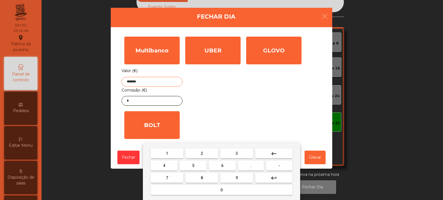
type input "*******"
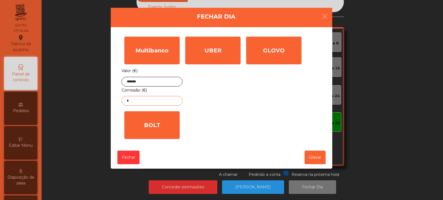
click at [162, 100] on input "*" at bounding box center [152, 101] width 61 height 10
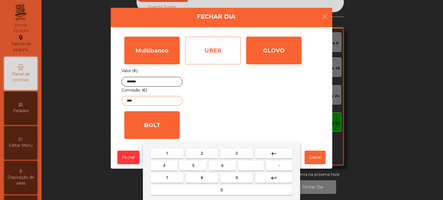
type input "****"
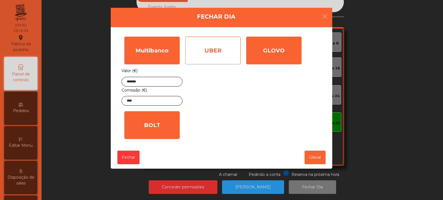
click at [217, 47] on div "UBER" at bounding box center [212, 51] width 55 height 28
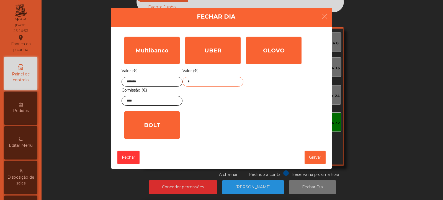
click at [216, 80] on input "*" at bounding box center [213, 82] width 61 height 10
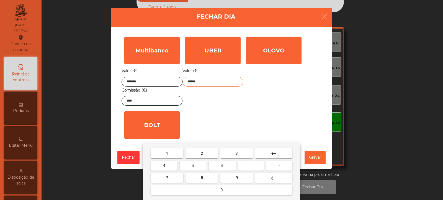
type input "******"
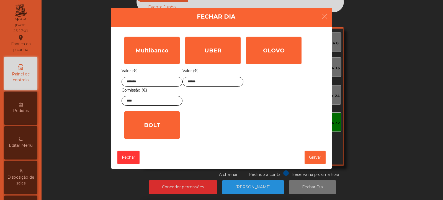
click at [310, 159] on div "1 2 3 keyboard_backspace 4 5 6 . - 7 8 9 keyboard_return 0" at bounding box center [221, 171] width 443 height 57
click at [316, 157] on button "Gravar" at bounding box center [315, 157] width 21 height 14
